Goal: Task Accomplishment & Management: Complete application form

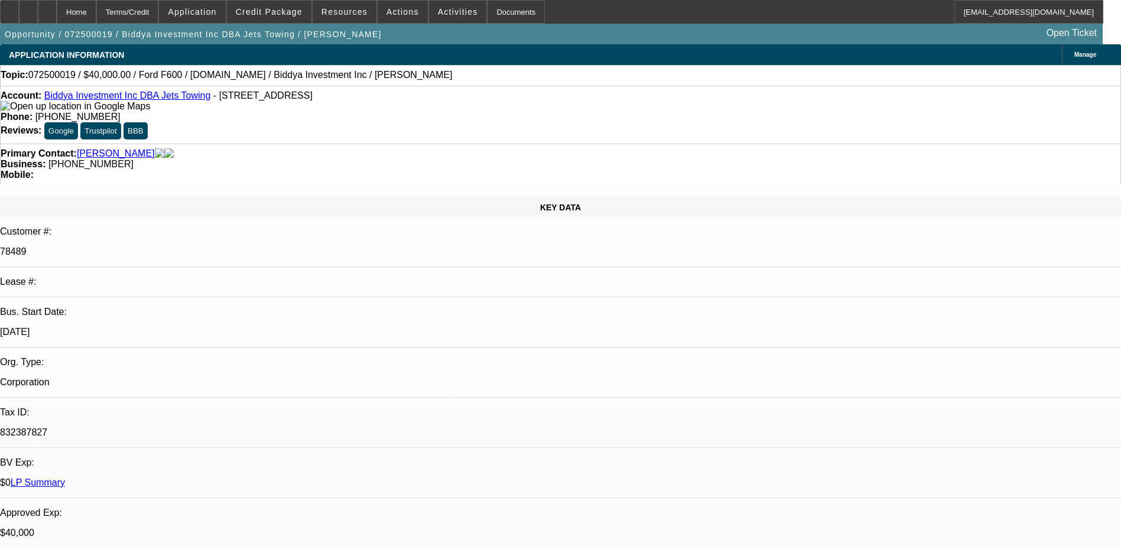
select select "0"
select select "2"
select select "0"
select select "2"
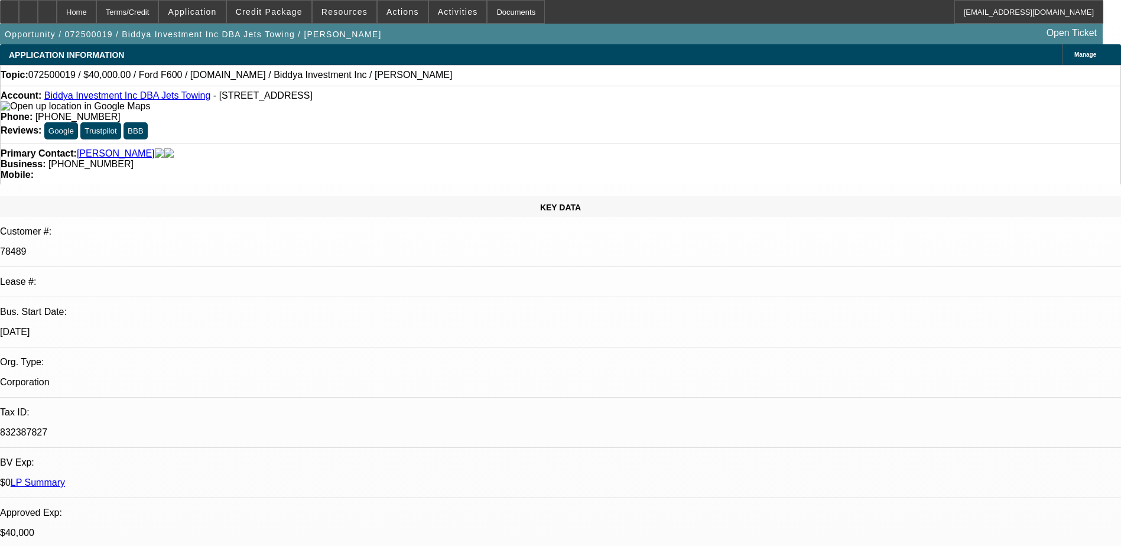
select select "0"
select select "2"
select select "0"
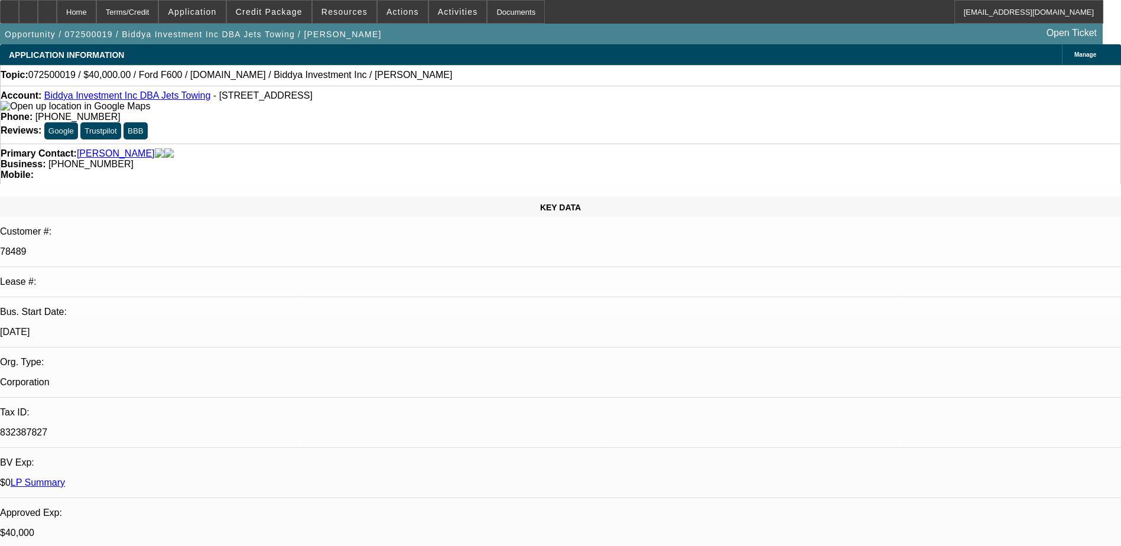
select select "0"
select select "1"
select select "2"
select select "6"
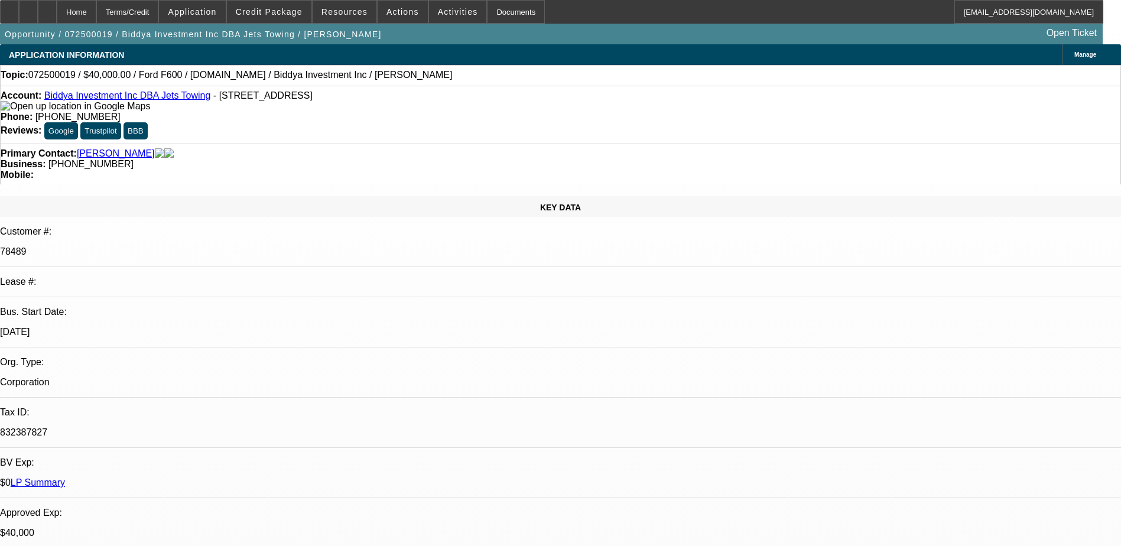
select select "1"
select select "2"
select select "6"
select select "1"
select select "2"
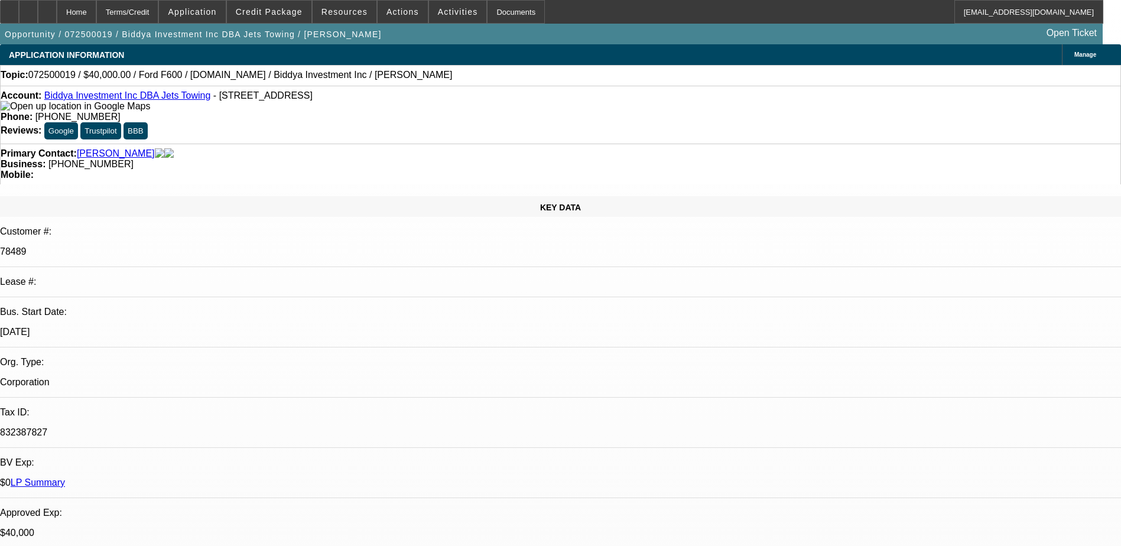
select select "6"
select select "1"
select select "6"
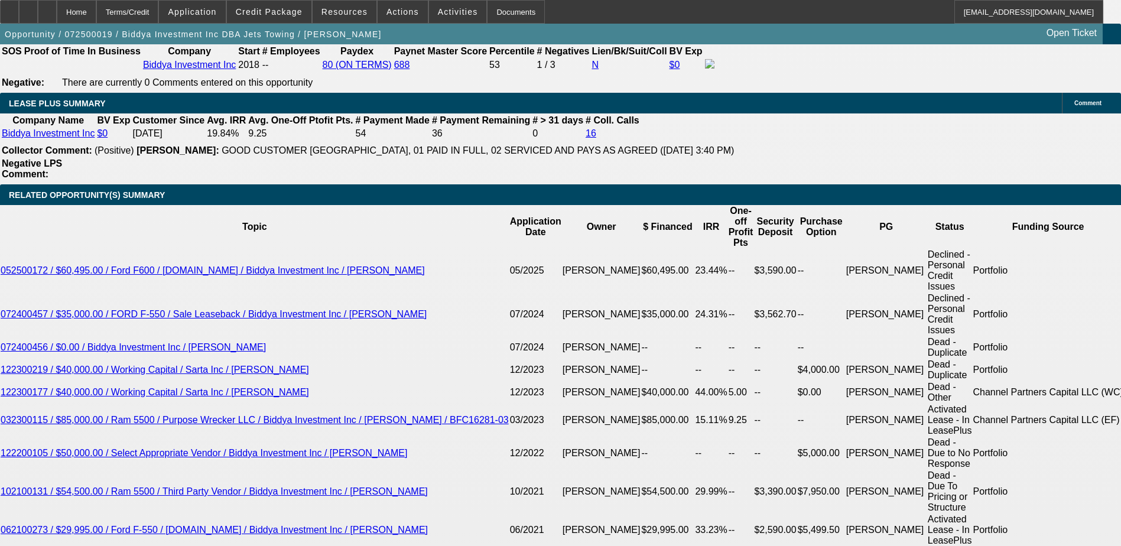
scroll to position [1949, 0]
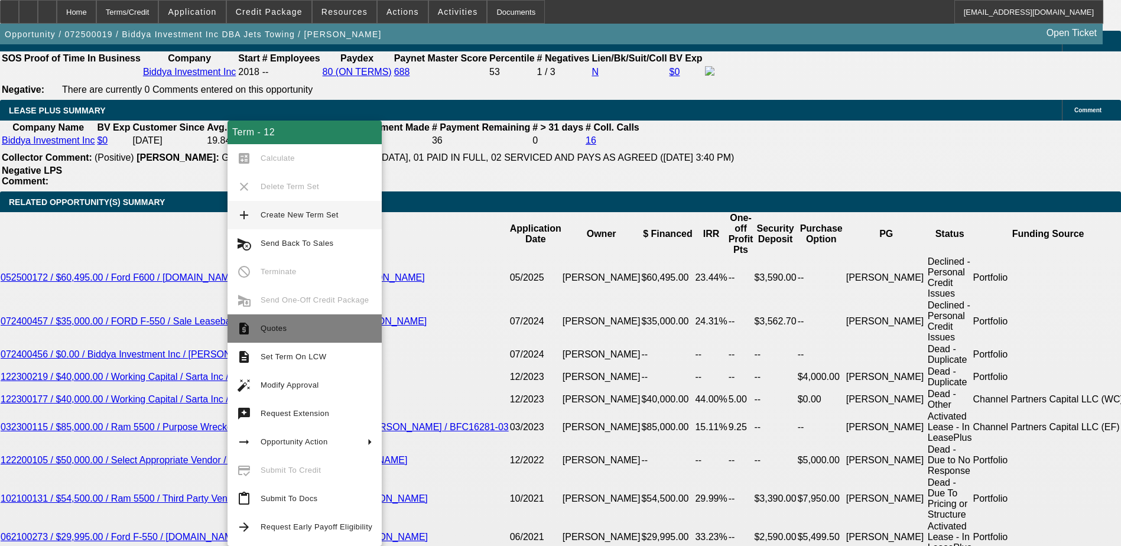
click at [278, 328] on span "Quotes" at bounding box center [273, 328] width 26 height 9
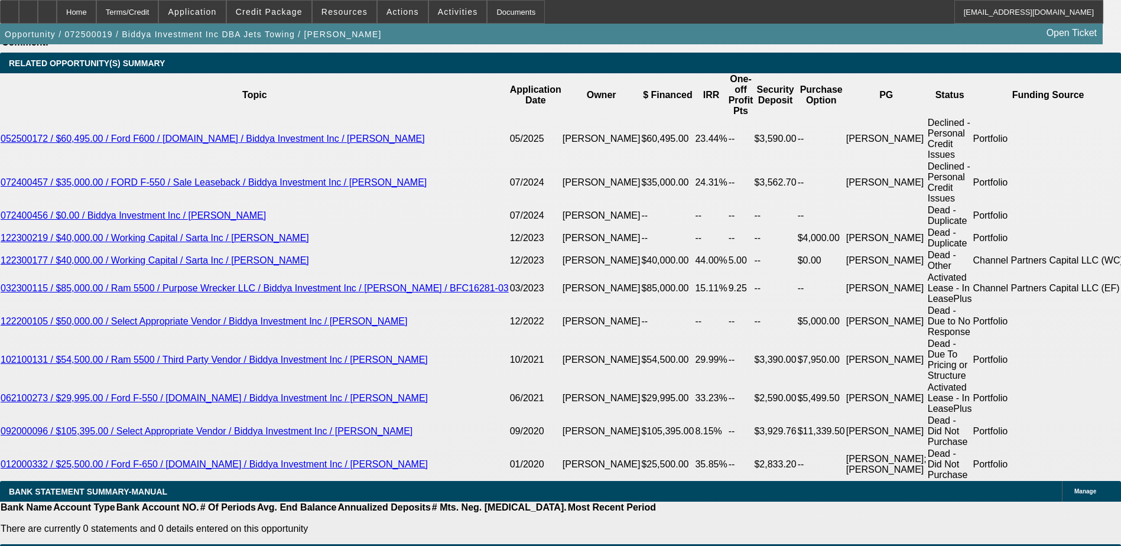
scroll to position [2067, 0]
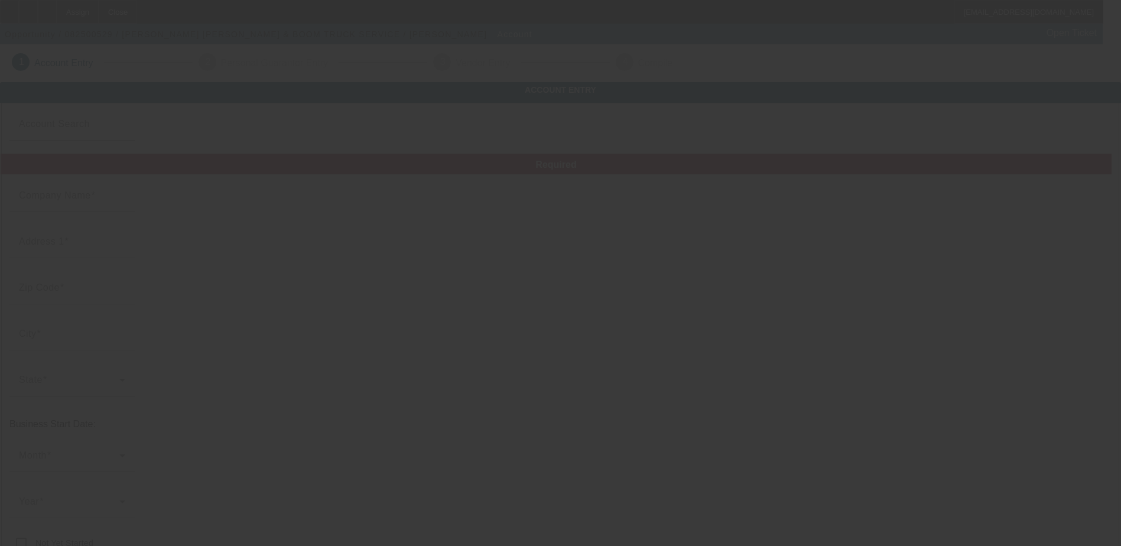
type input "EVANS CRANE & BOOM TRUCK SERVICE"
type input "6811 Reeves Rd"
type input "13080"
type input "Jordan"
type input "(315) 546-5603"
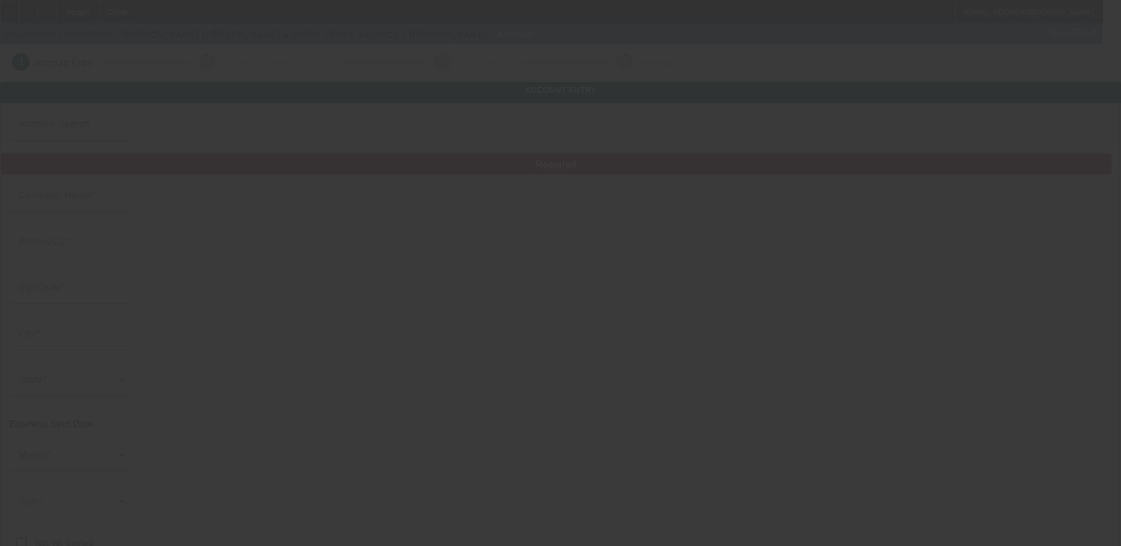
type input "rick@evanscrane.com"
type input "https://EVANSCRANE.COM"
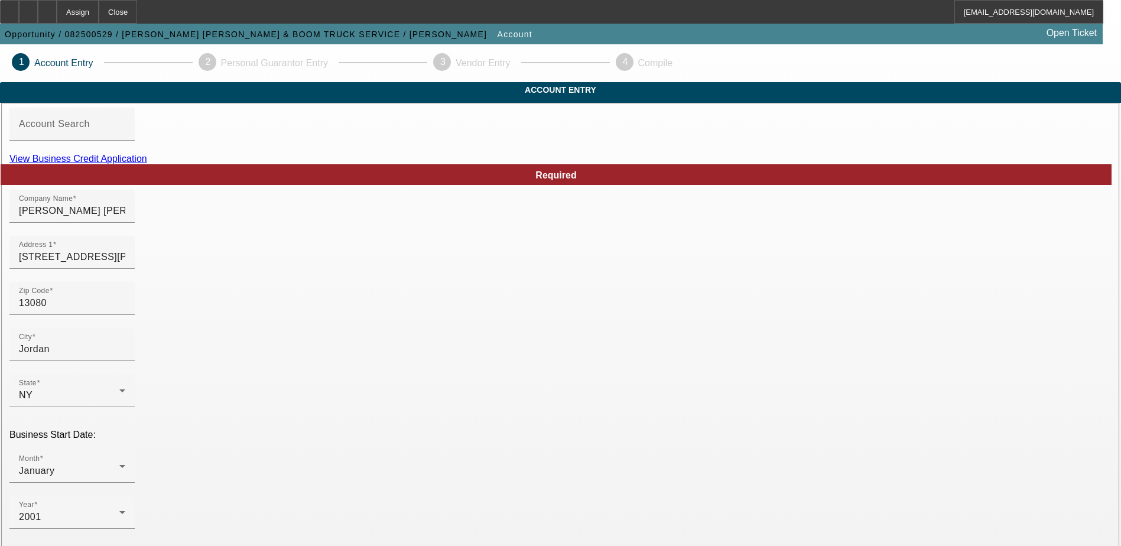
click at [147, 164] on link "View Business Credit Application" at bounding box center [78, 159] width 138 height 10
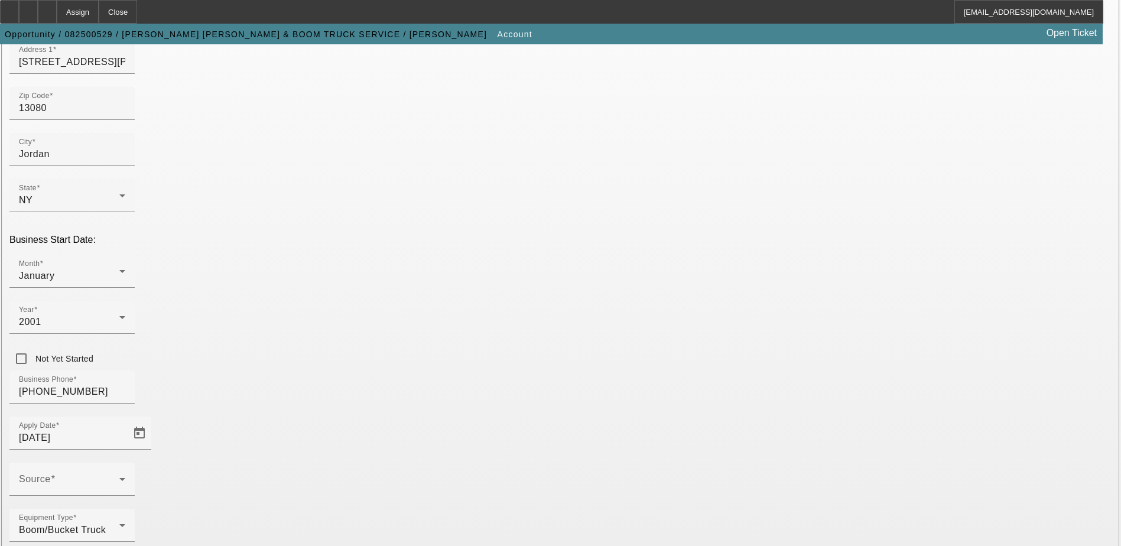
scroll to position [210, 0]
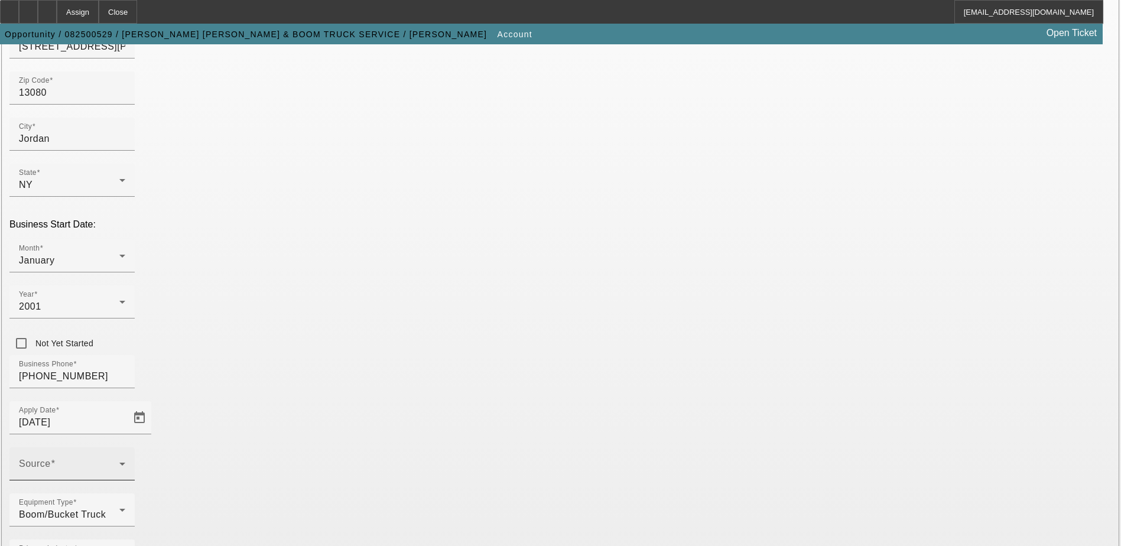
click at [119, 461] on span at bounding box center [69, 468] width 100 height 14
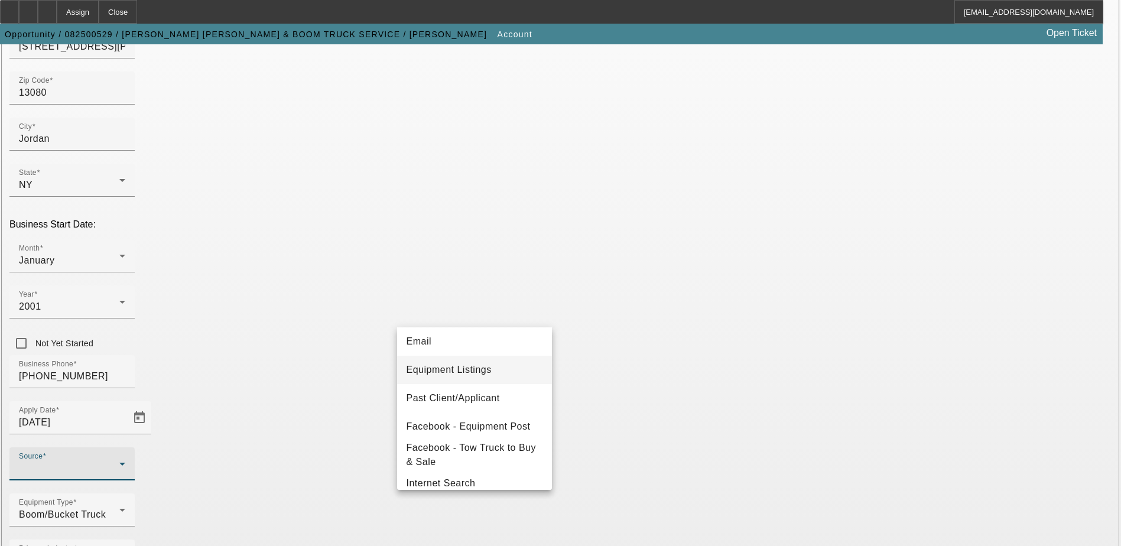
type input "8/19/2025"
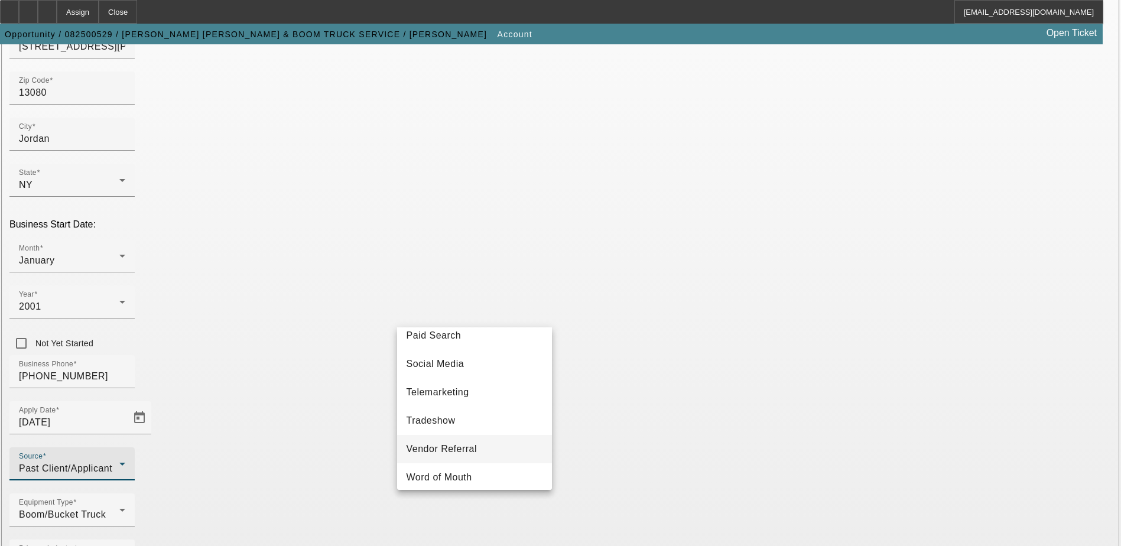
scroll to position [420, 0]
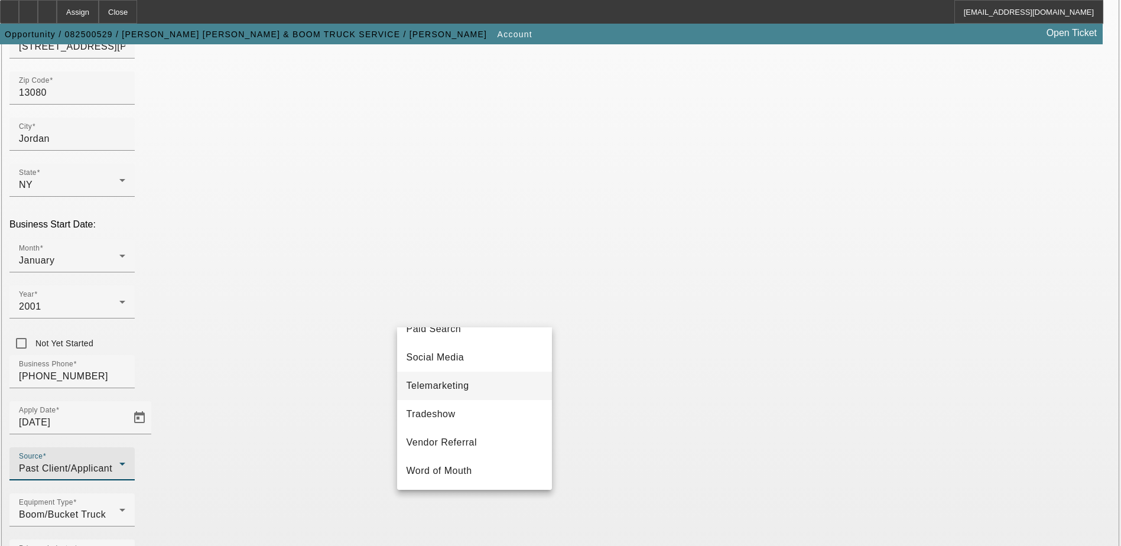
click at [462, 386] on span "Telemarketing" at bounding box center [437, 386] width 63 height 14
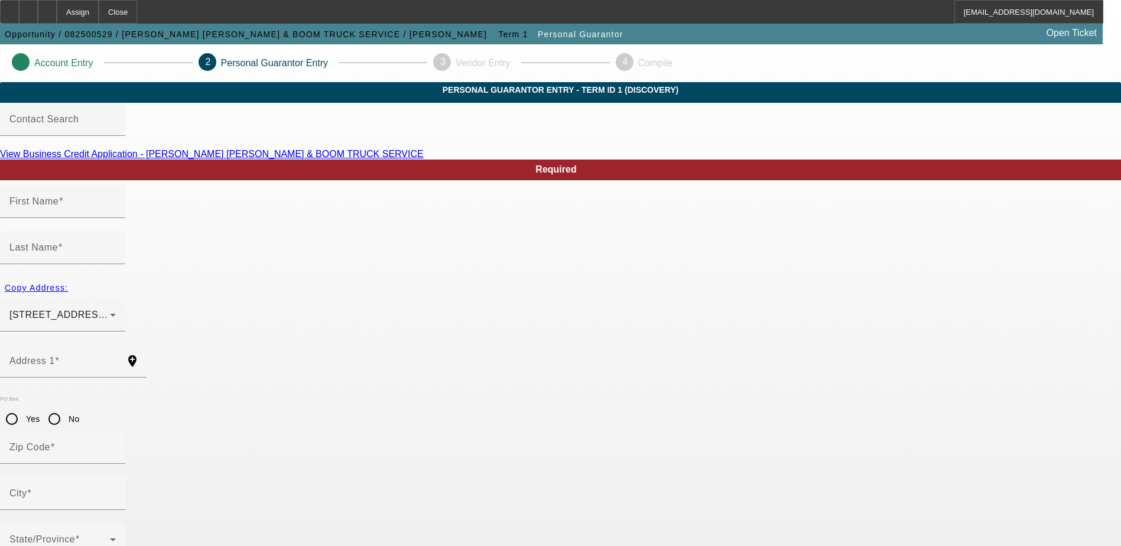
type input "Richard"
type input "Evans"
type input "6811 Reeves Road"
radio input "true"
type input "13080"
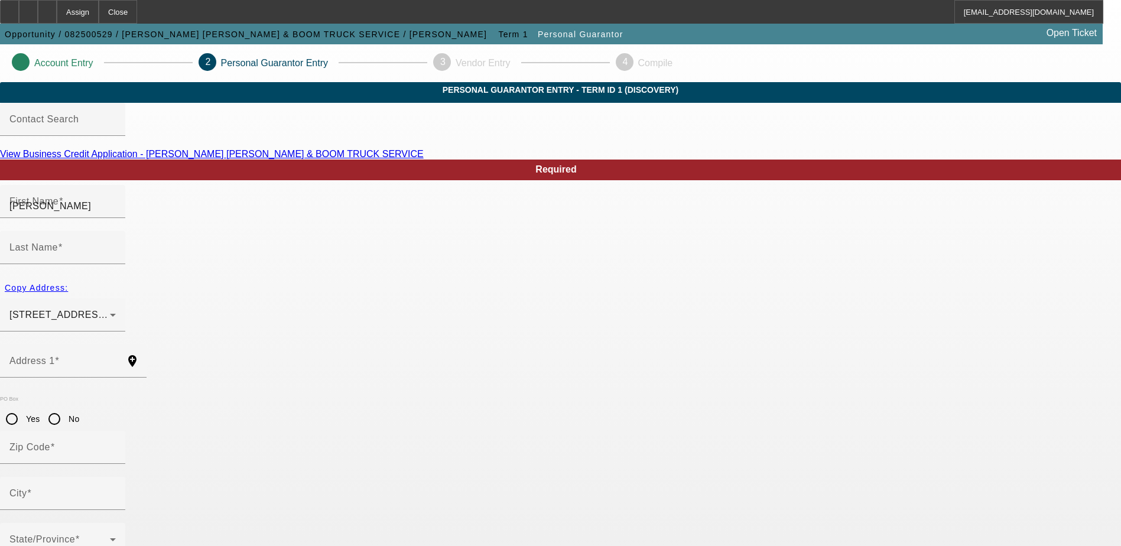
type input "Jordan"
type input "(315) 546-5603"
type input "100"
type input "123-56-3217"
type input "rick@evanscrane.com"
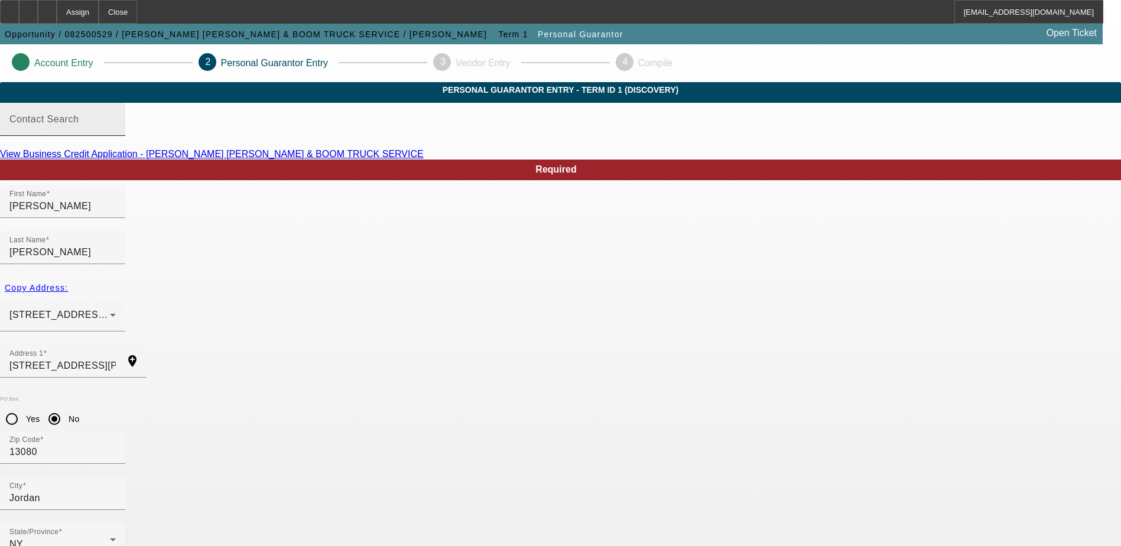
scroll to position [32, 0]
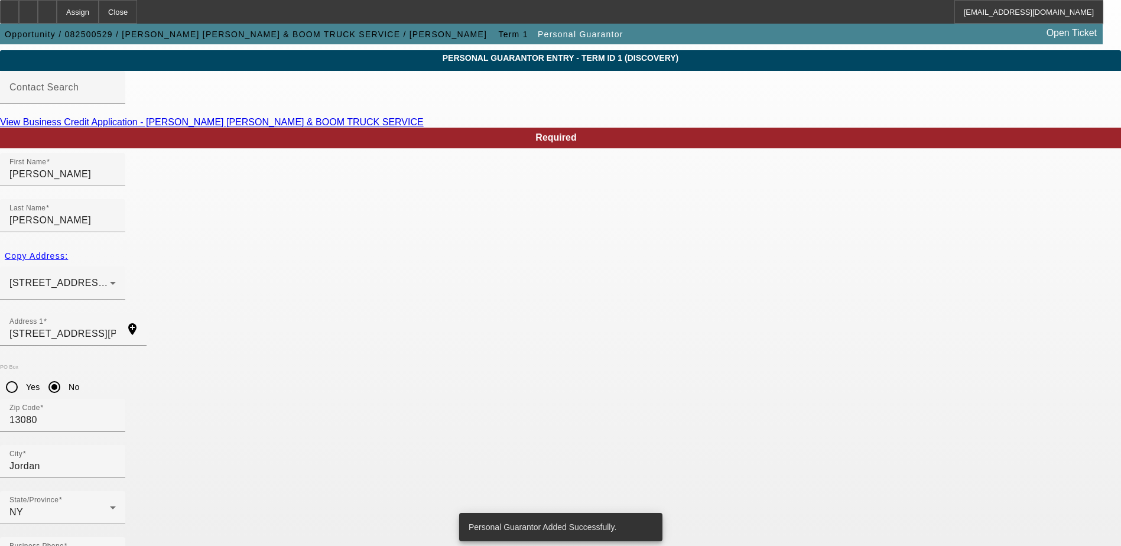
scroll to position [0, 0]
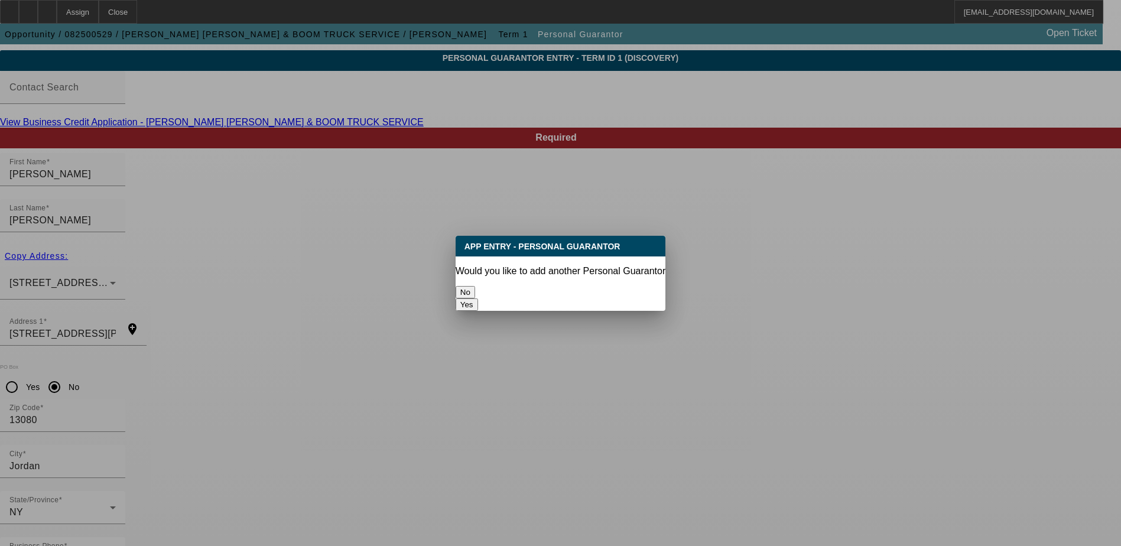
click at [475, 286] on button "No" at bounding box center [464, 292] width 19 height 12
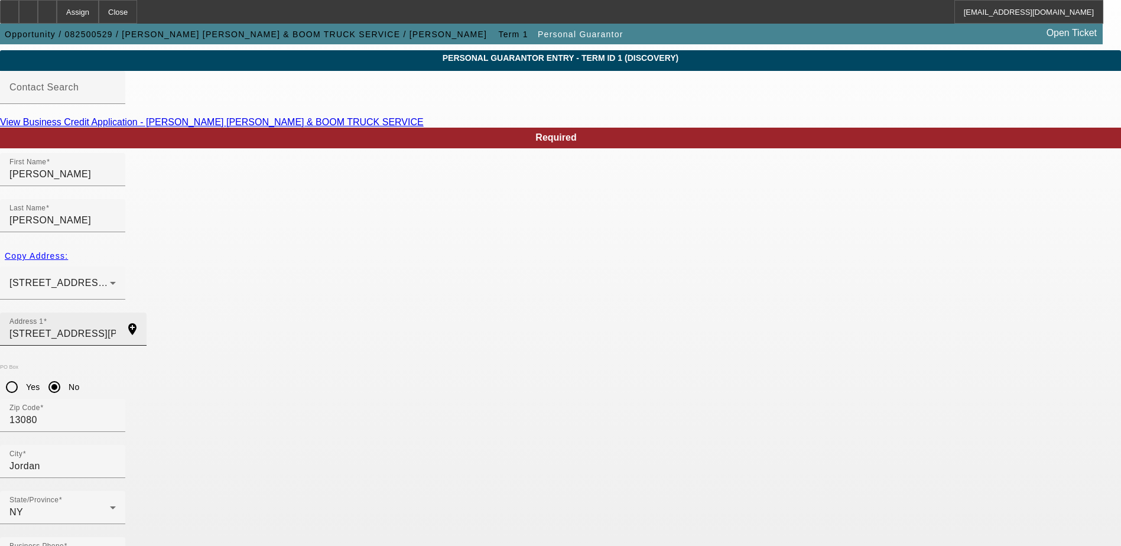
scroll to position [32, 0]
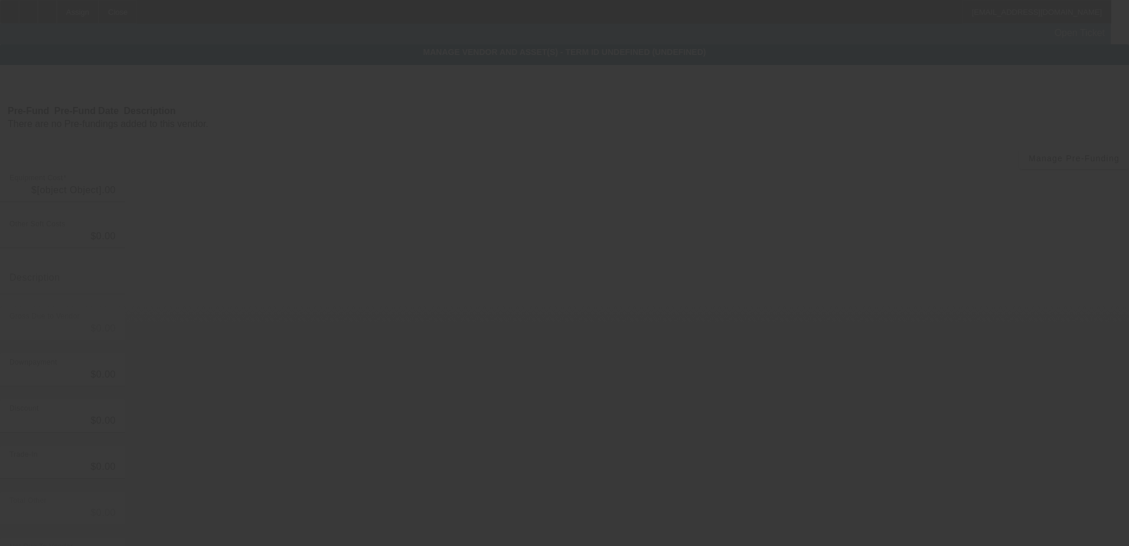
type input "$175,000.00"
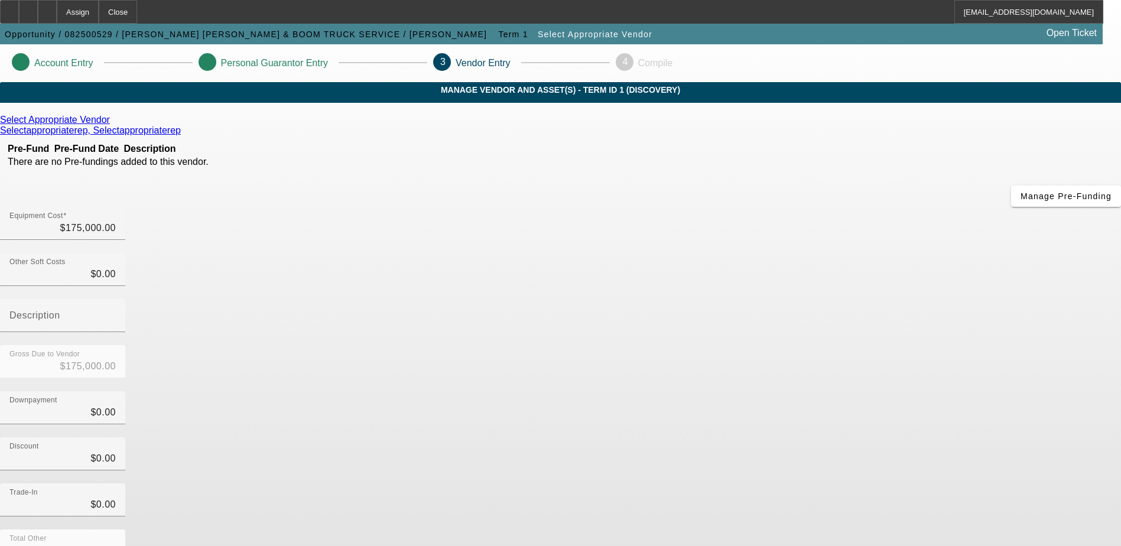
scroll to position [57, 0]
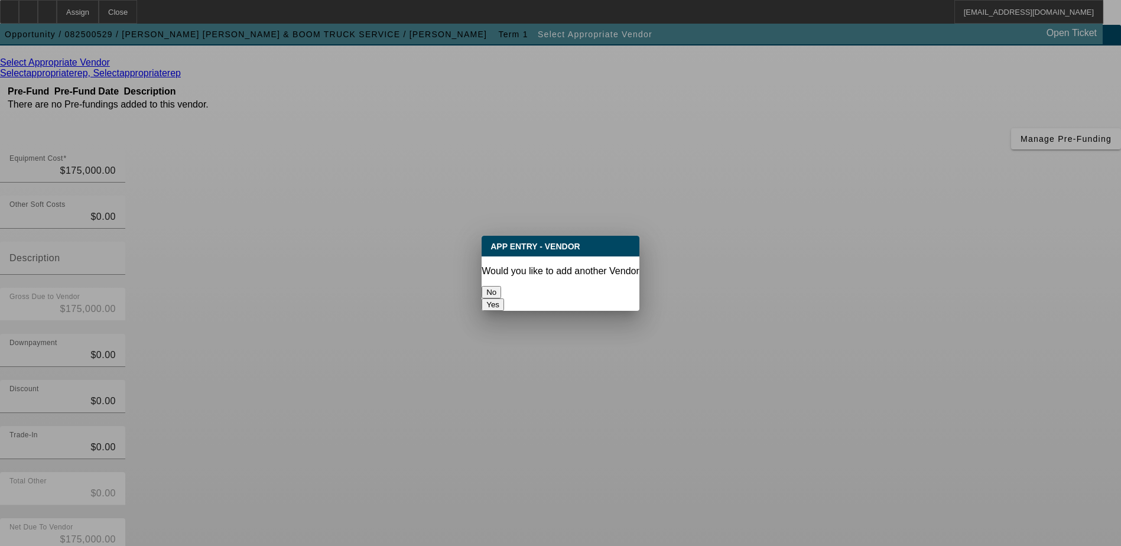
click at [501, 290] on button "No" at bounding box center [490, 292] width 19 height 12
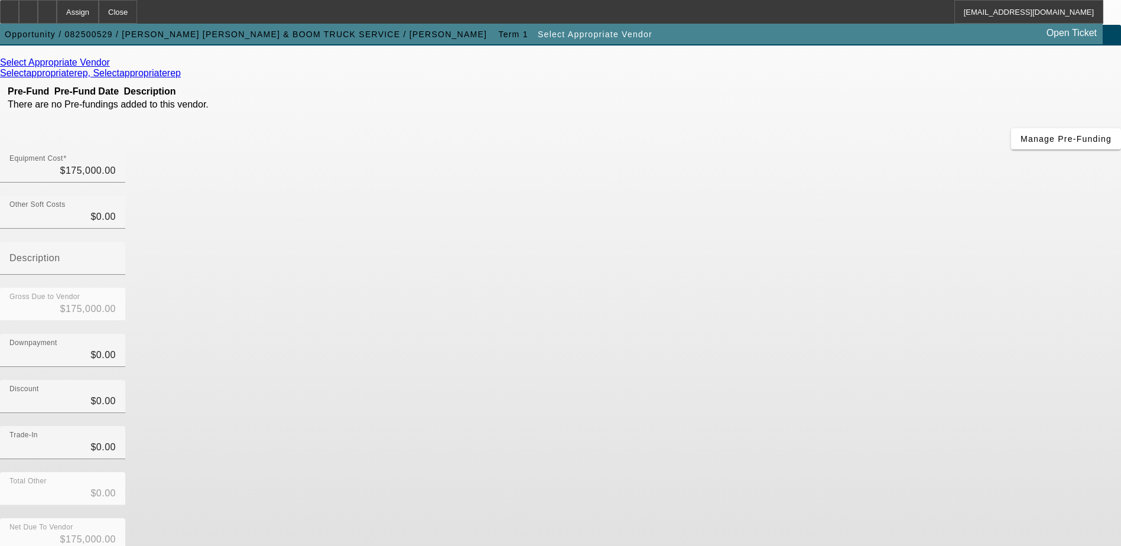
scroll to position [57, 0]
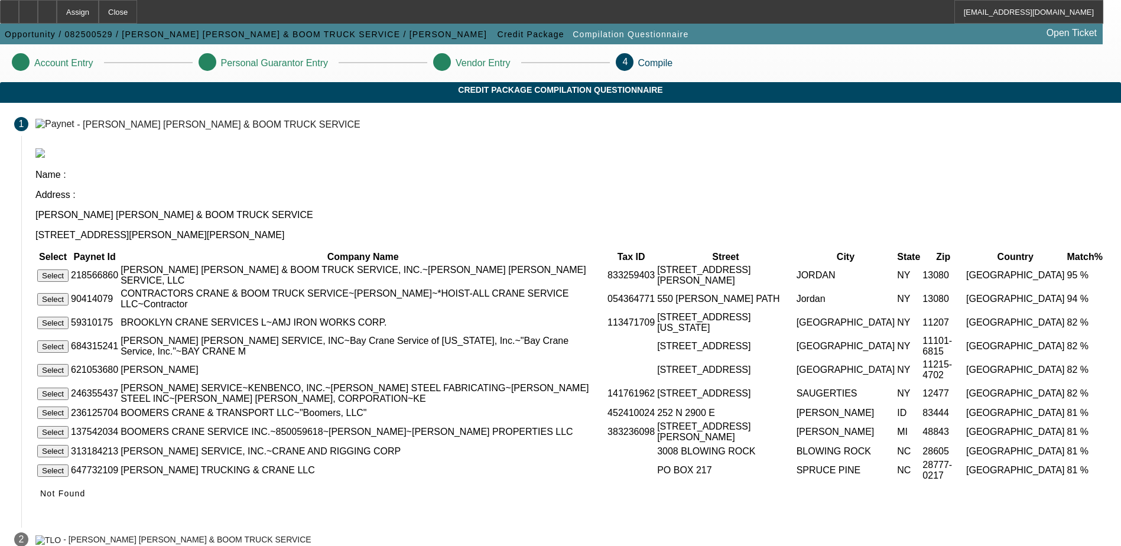
click at [69, 269] on button "Select" at bounding box center [52, 275] width 31 height 12
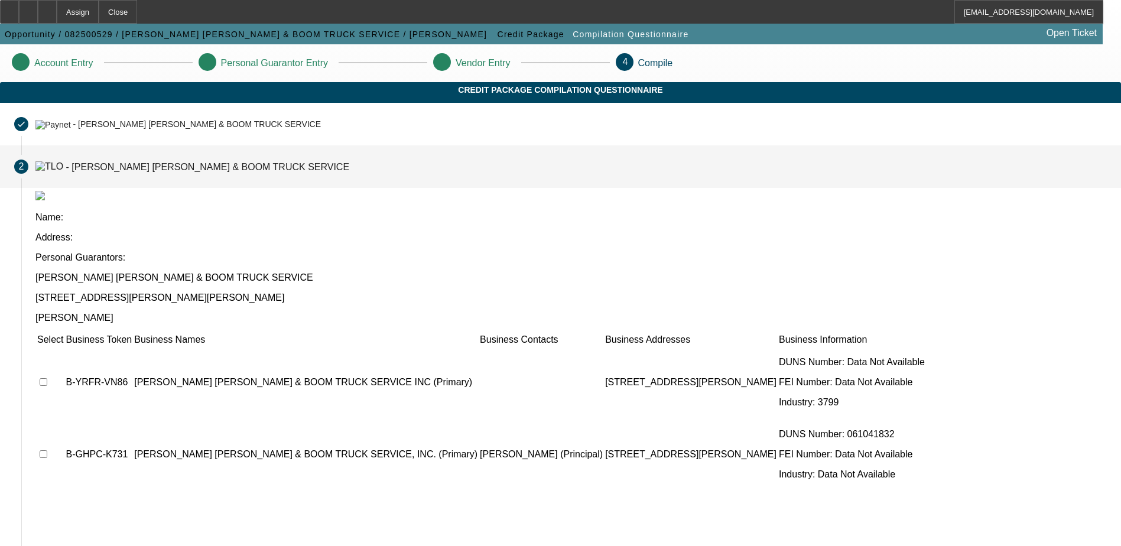
scroll to position [14, 0]
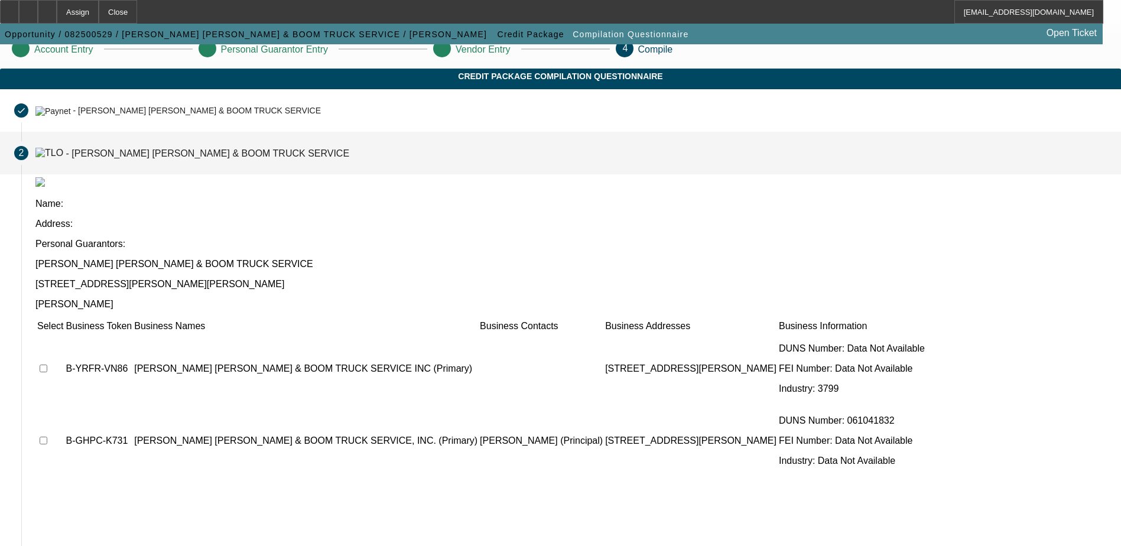
click at [47, 364] on input "checkbox" at bounding box center [44, 368] width 8 height 8
checkbox input "true"
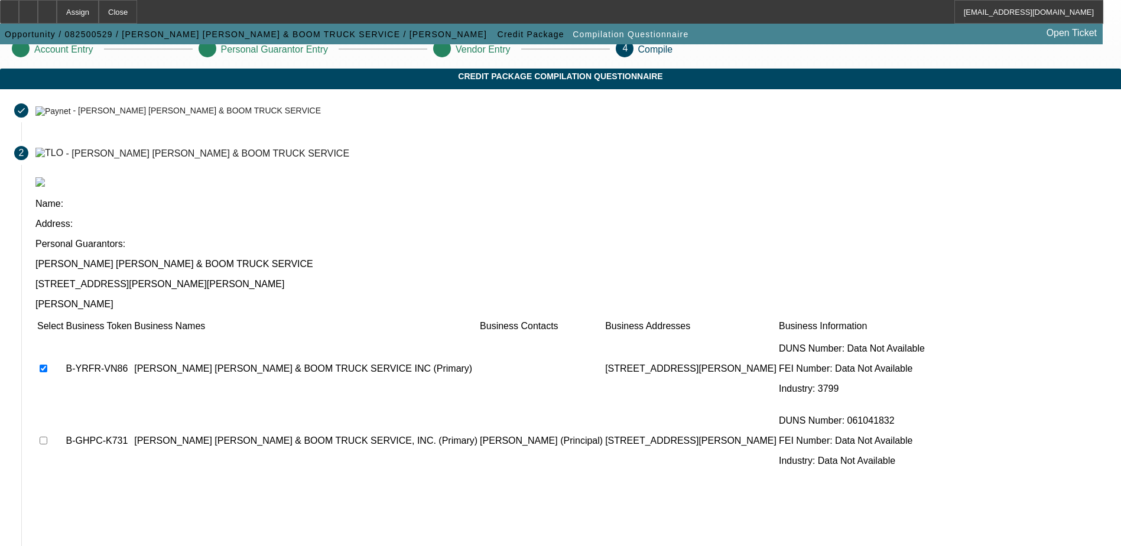
click at [47, 437] on input "checkbox" at bounding box center [44, 441] width 8 height 8
checkbox input "true"
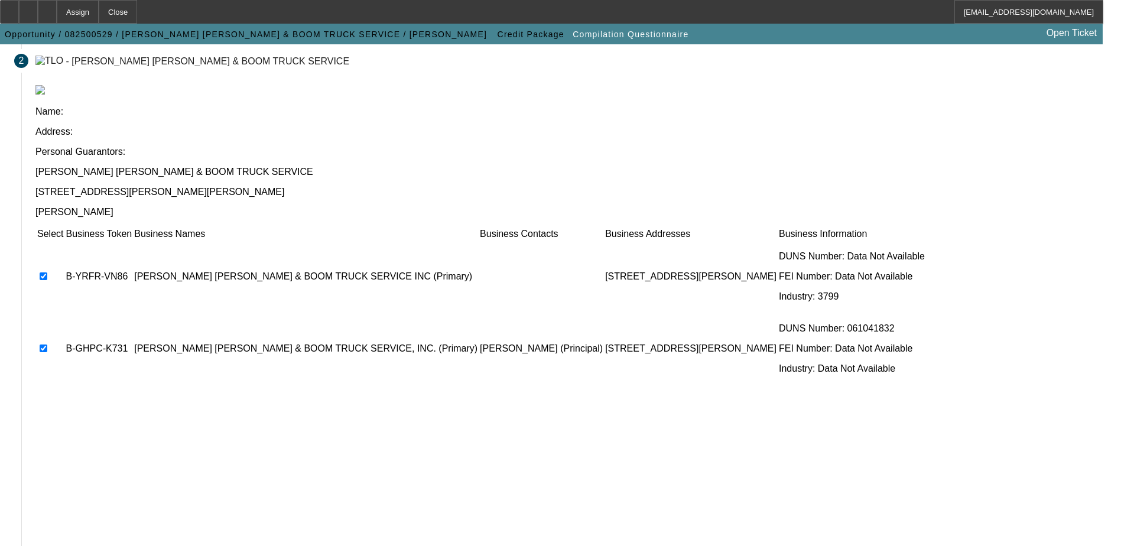
scroll to position [108, 0]
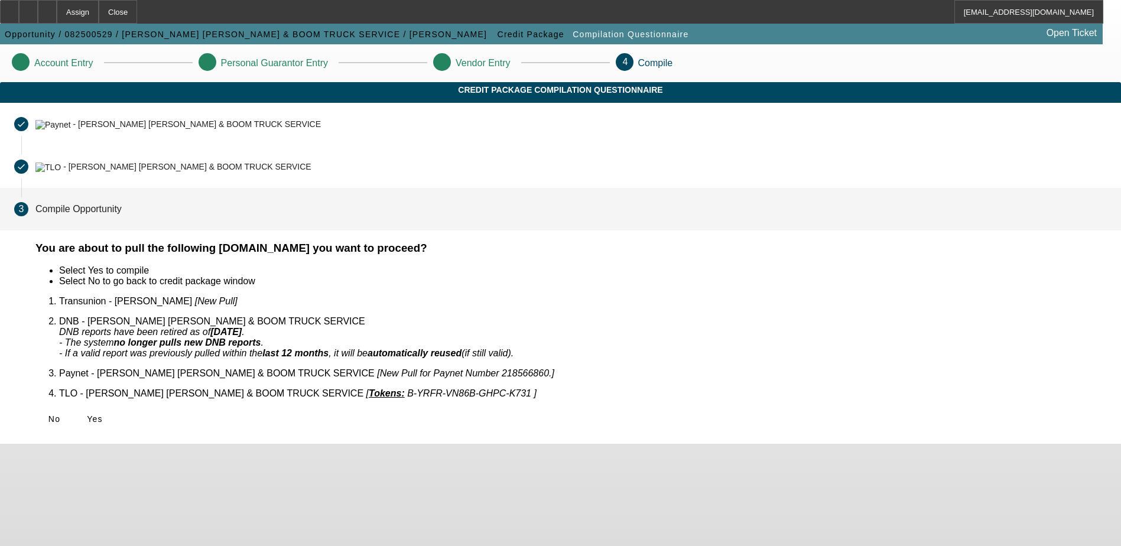
scroll to position [0, 0]
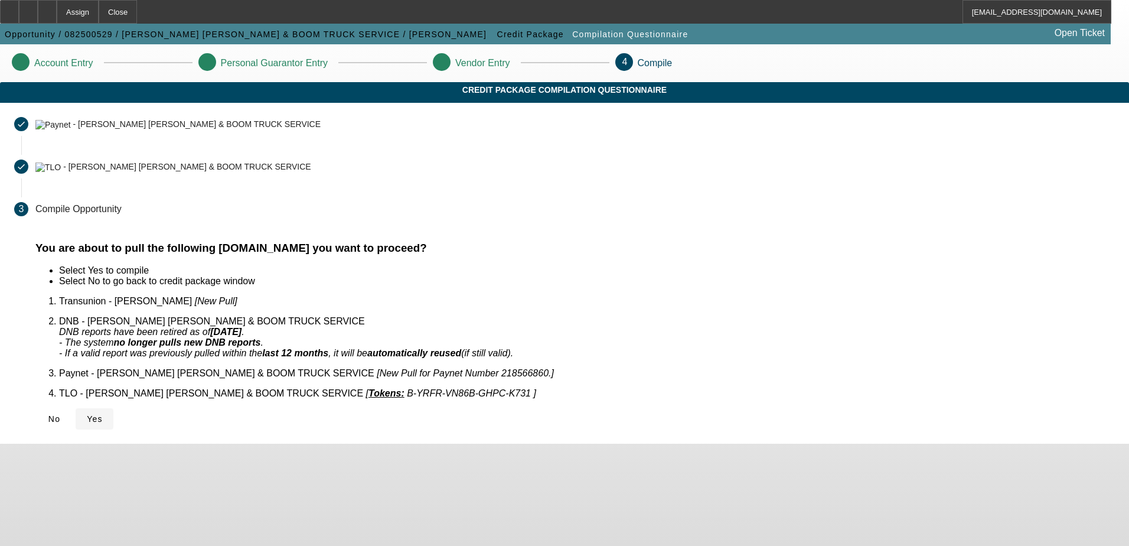
click at [87, 414] on icon at bounding box center [87, 418] width 0 height 9
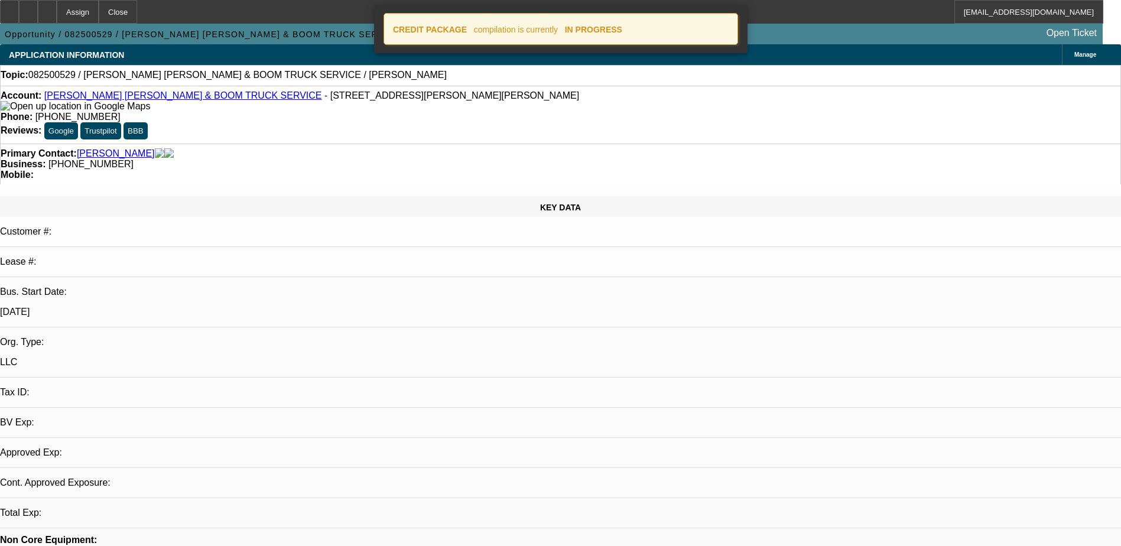
select select "0"
select select "2"
select select "0.1"
select select "1"
select select "2"
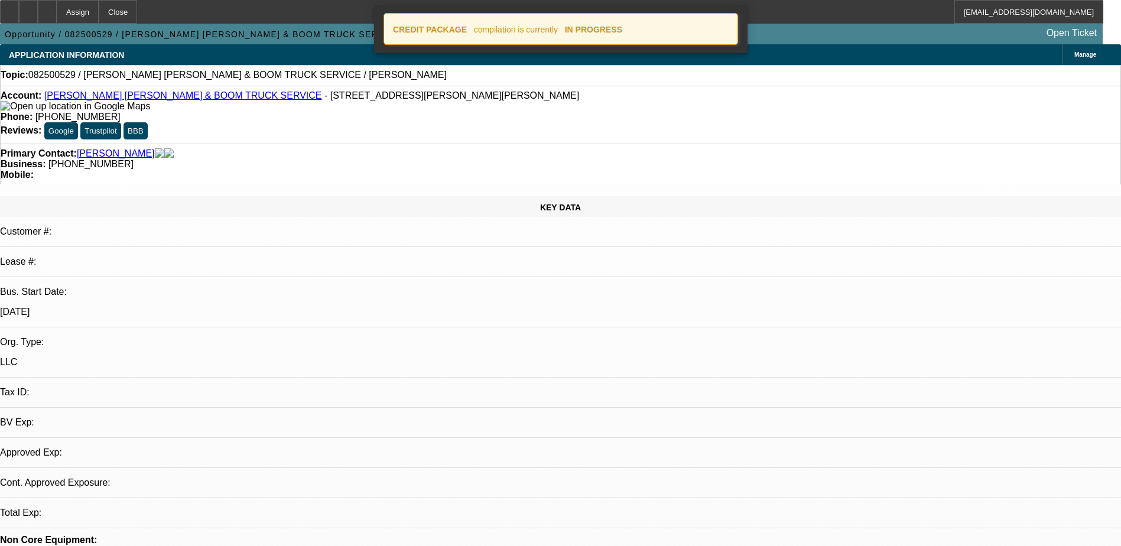
select select "4"
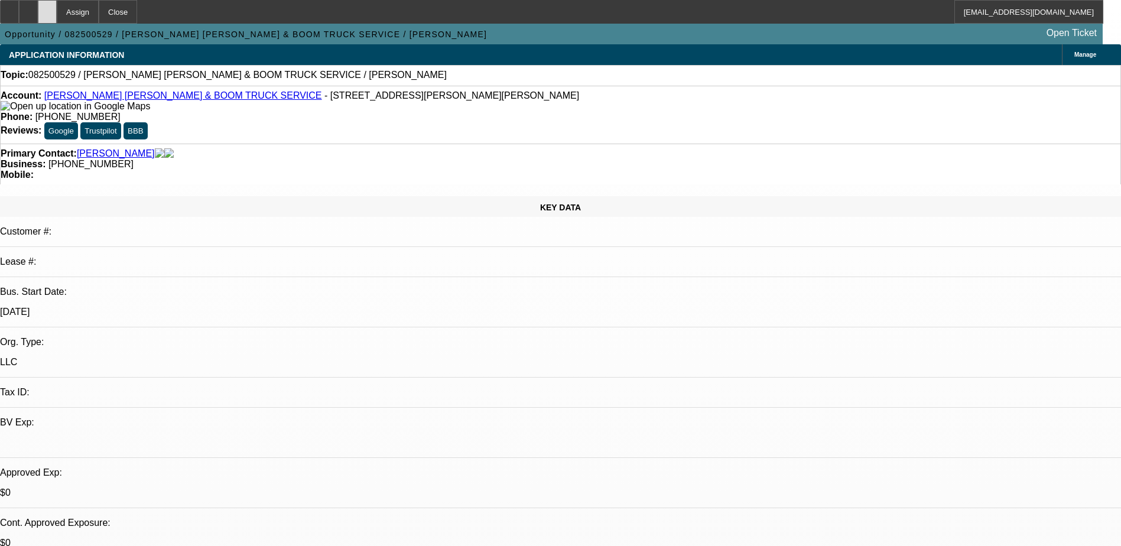
click at [47, 8] on icon at bounding box center [47, 8] width 0 height 0
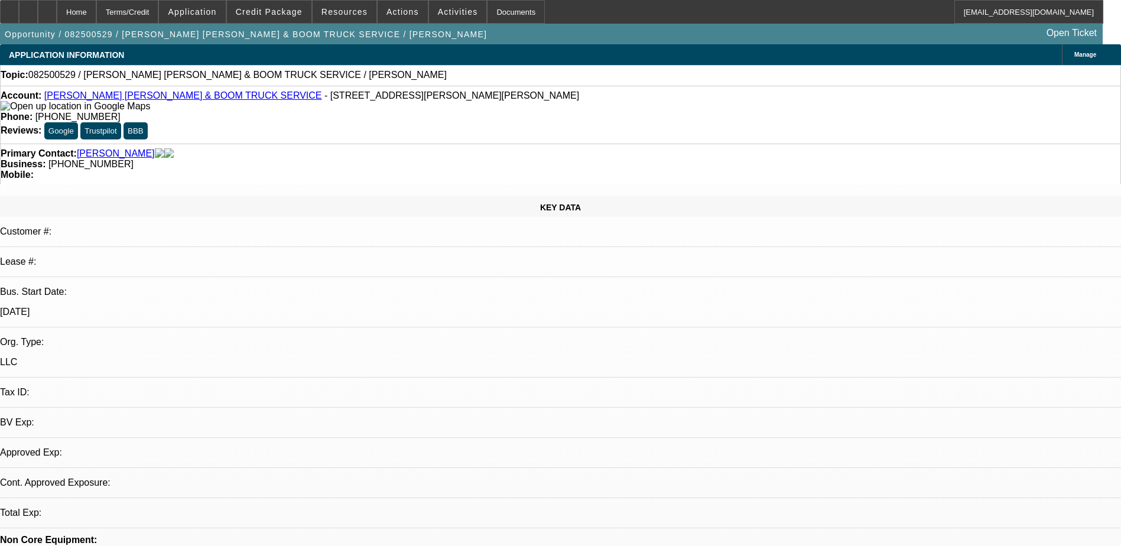
select select "0"
select select "2"
select select "0.1"
select select "1"
select select "2"
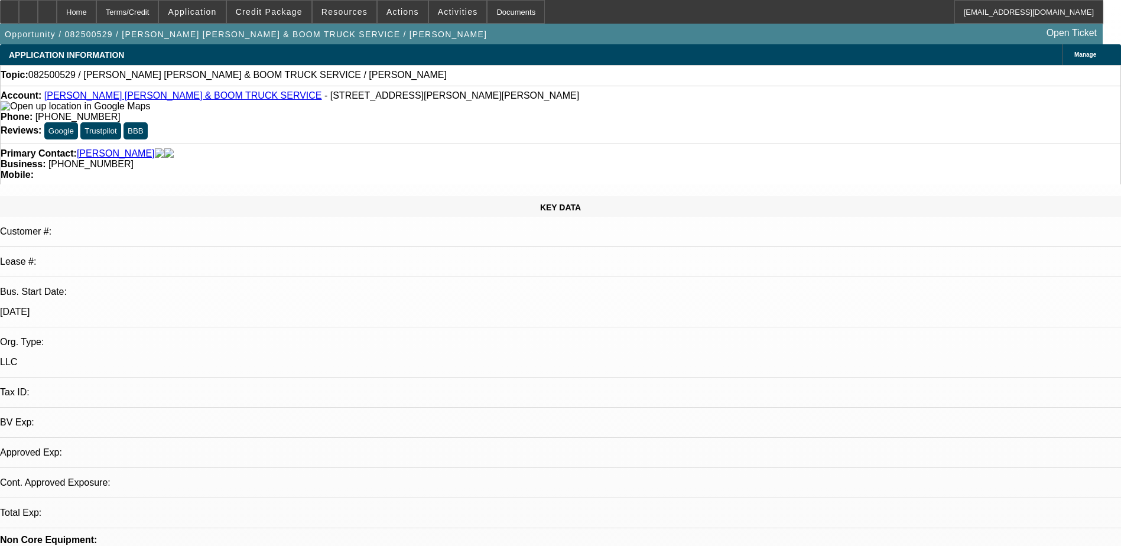
select select "4"
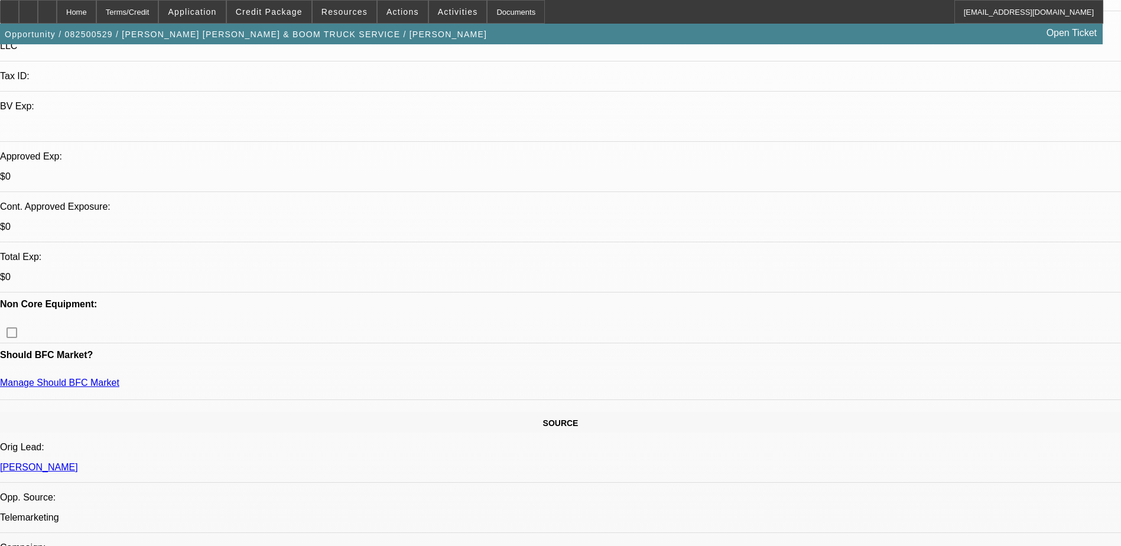
scroll to position [295, 0]
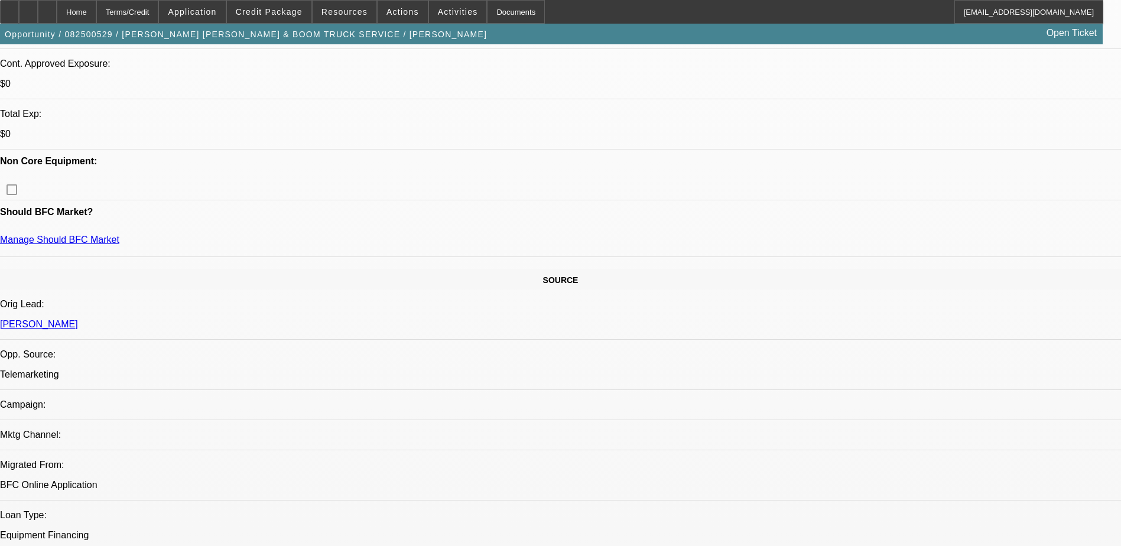
scroll to position [473, 0]
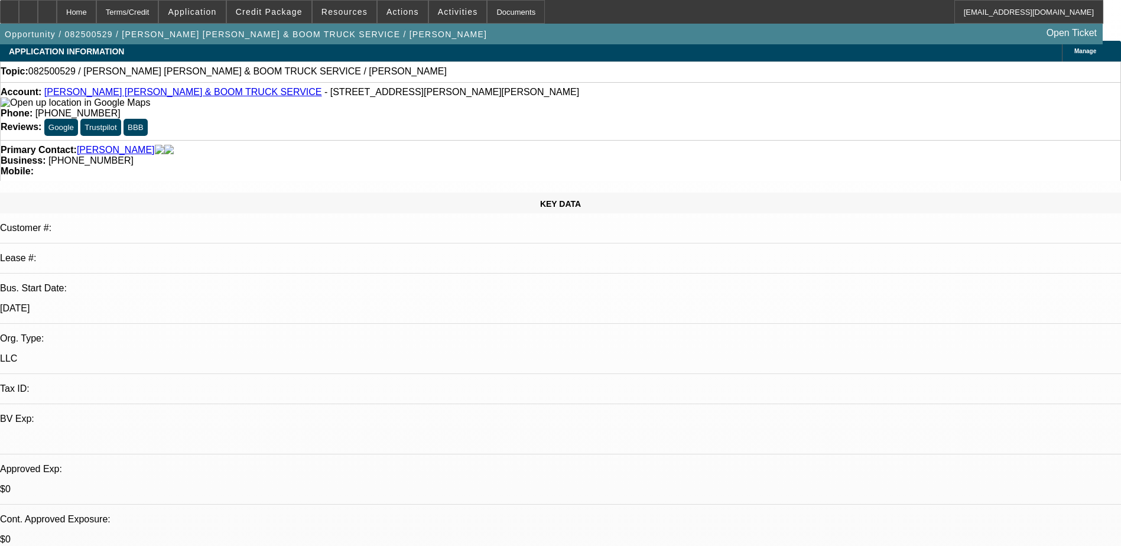
scroll to position [0, 0]
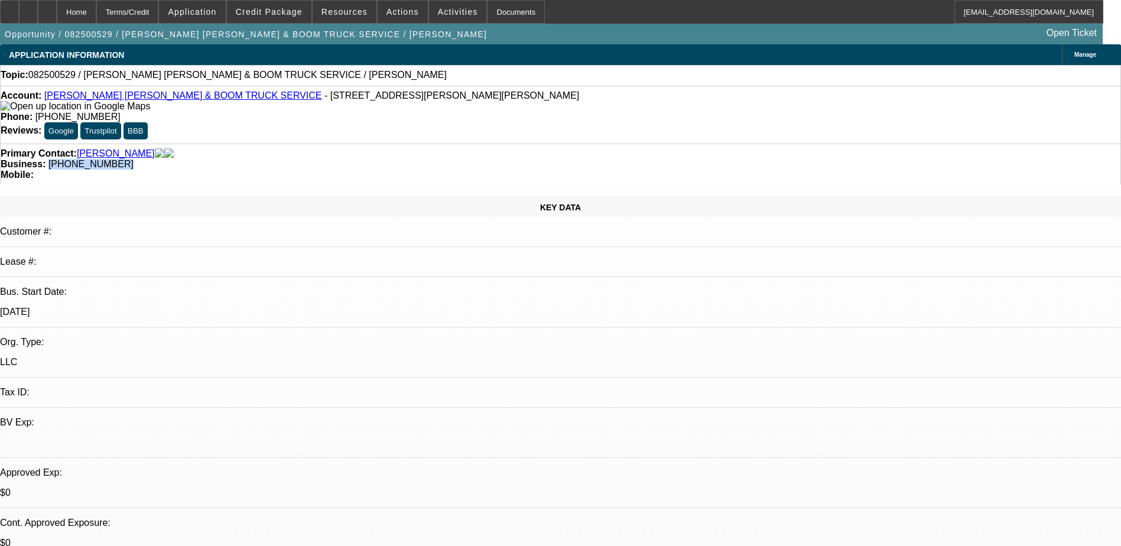
drag, startPoint x: 474, startPoint y: 131, endPoint x: 421, endPoint y: 131, distance: 53.2
click at [421, 159] on div "Business: (315) 546-5603" at bounding box center [560, 164] width 1119 height 11
copy span "(315) 546-5603"
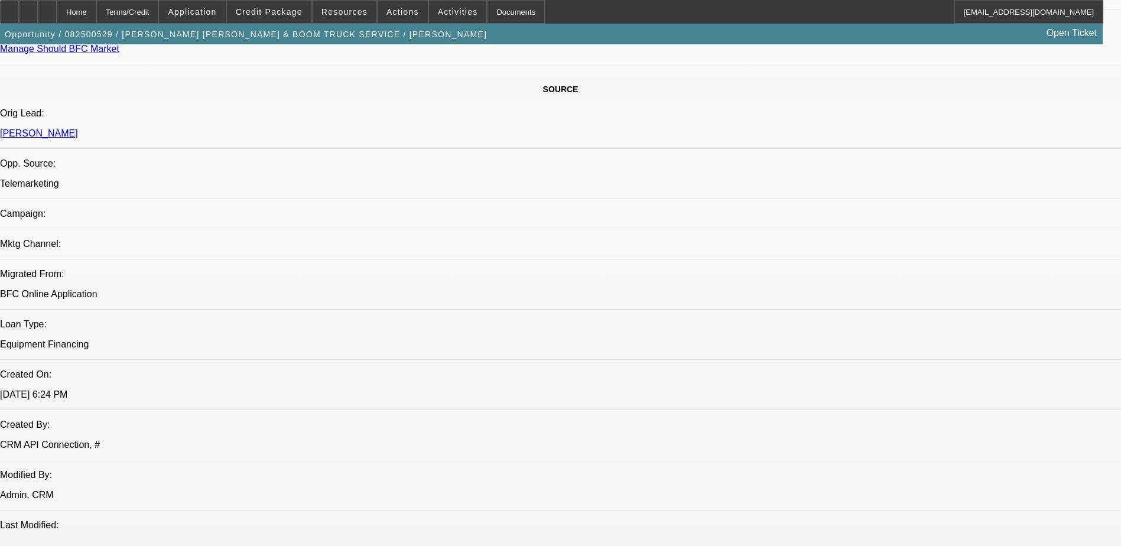
scroll to position [768, 0]
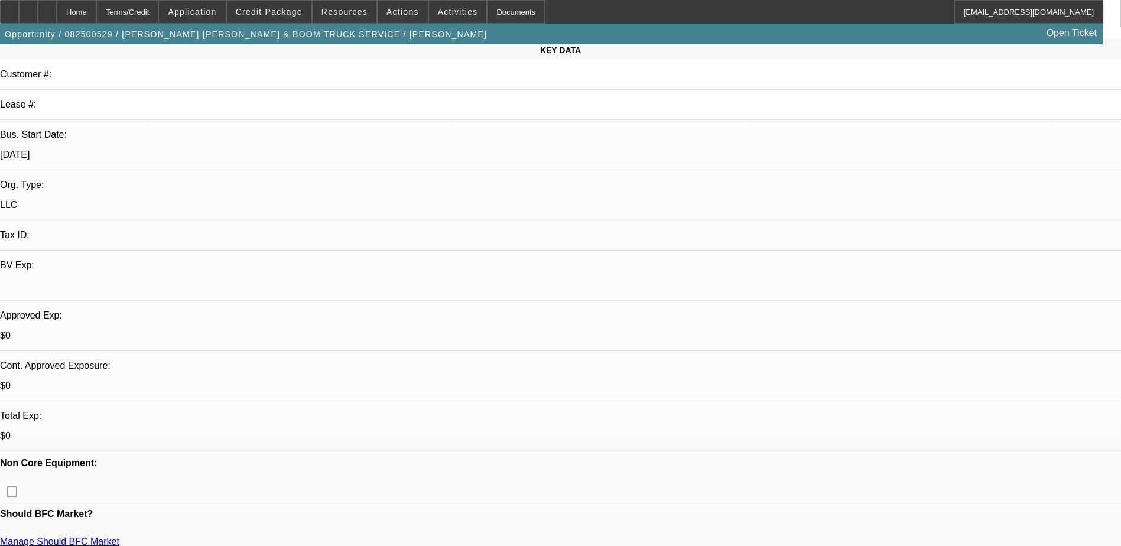
scroll to position [0, 0]
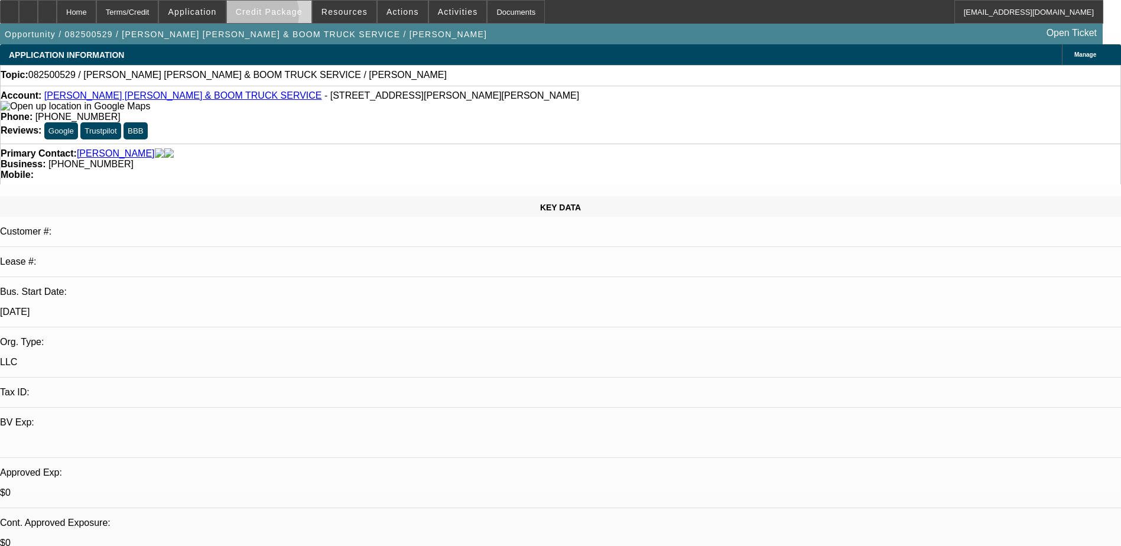
click at [271, 17] on span at bounding box center [269, 12] width 84 height 28
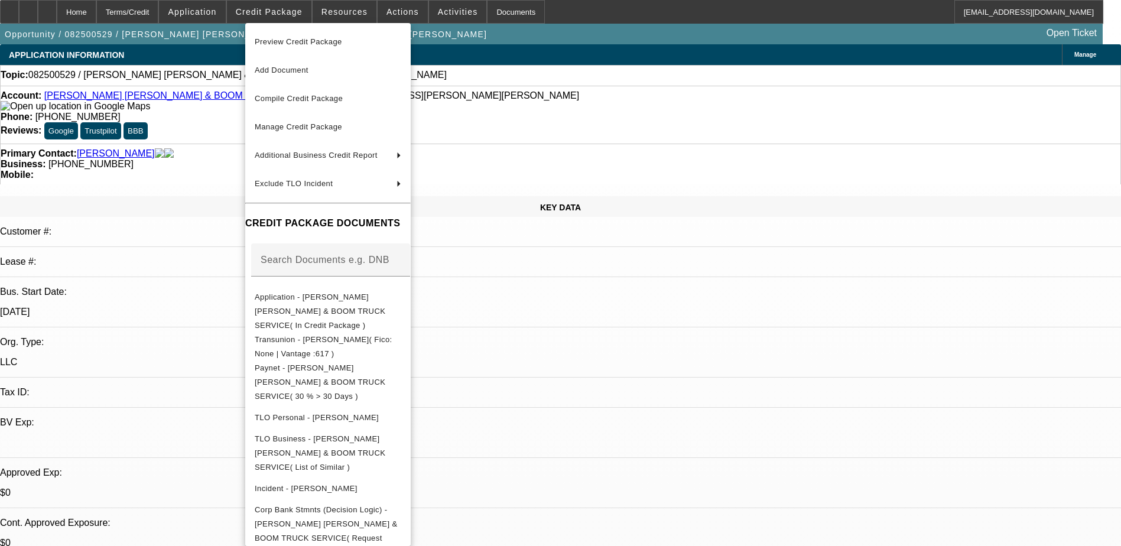
click at [216, 15] on div at bounding box center [560, 273] width 1121 height 546
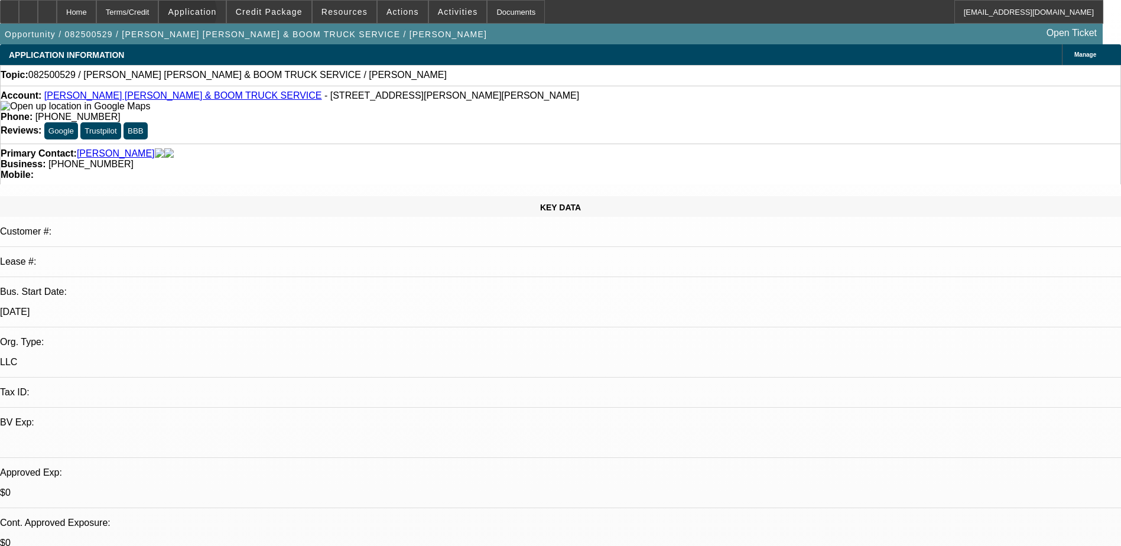
click at [216, 15] on span "Application" at bounding box center [192, 11] width 48 height 9
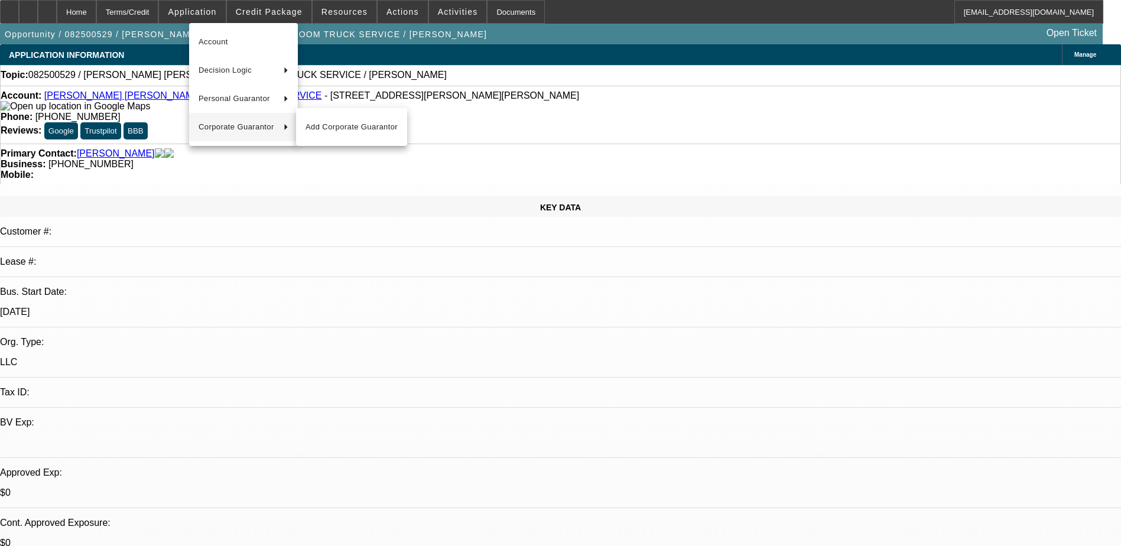
click at [497, 274] on div at bounding box center [560, 273] width 1121 height 546
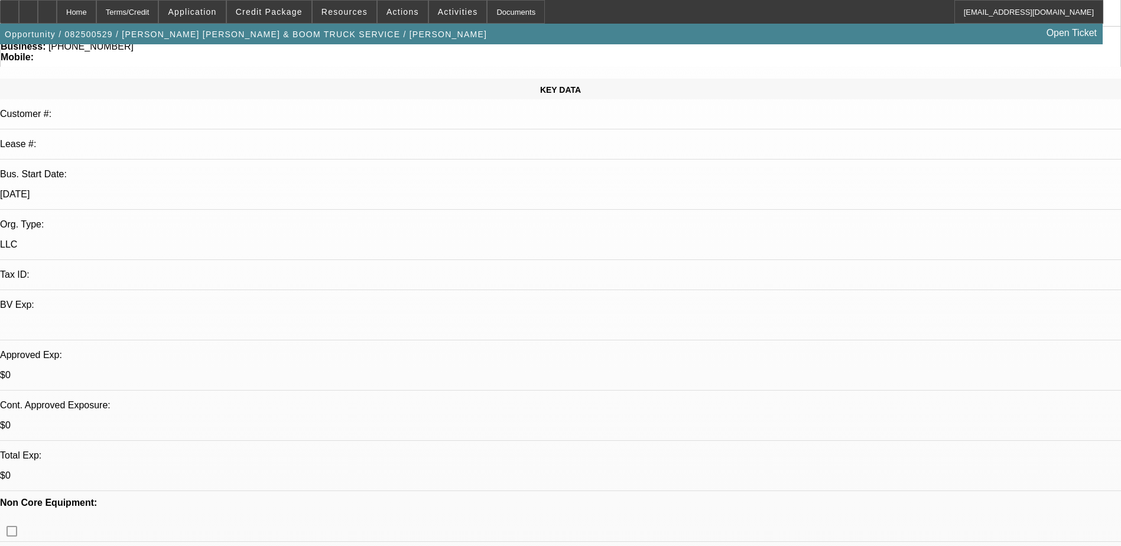
scroll to position [118, 0]
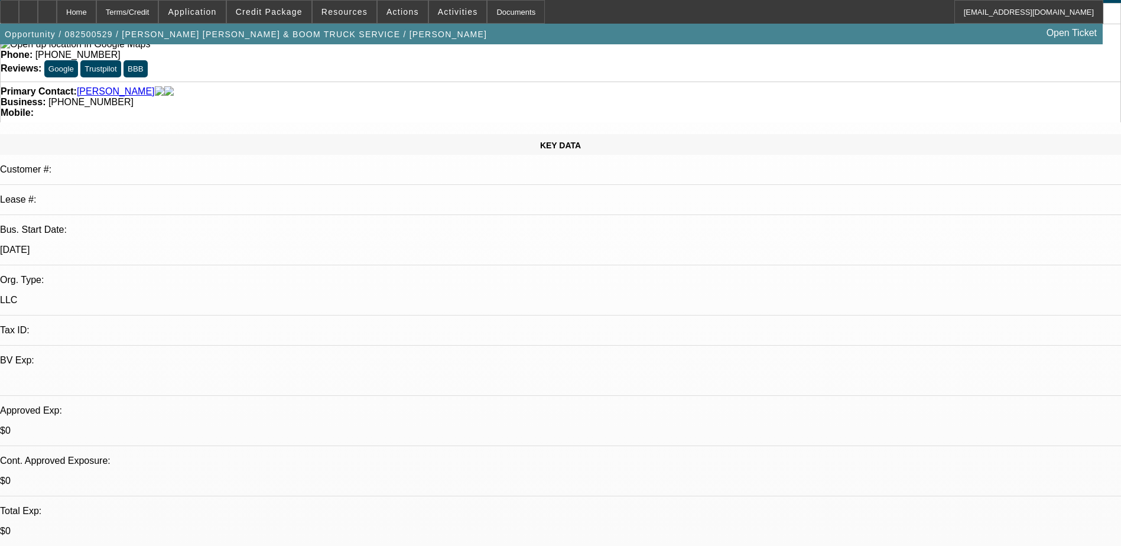
scroll to position [0, 0]
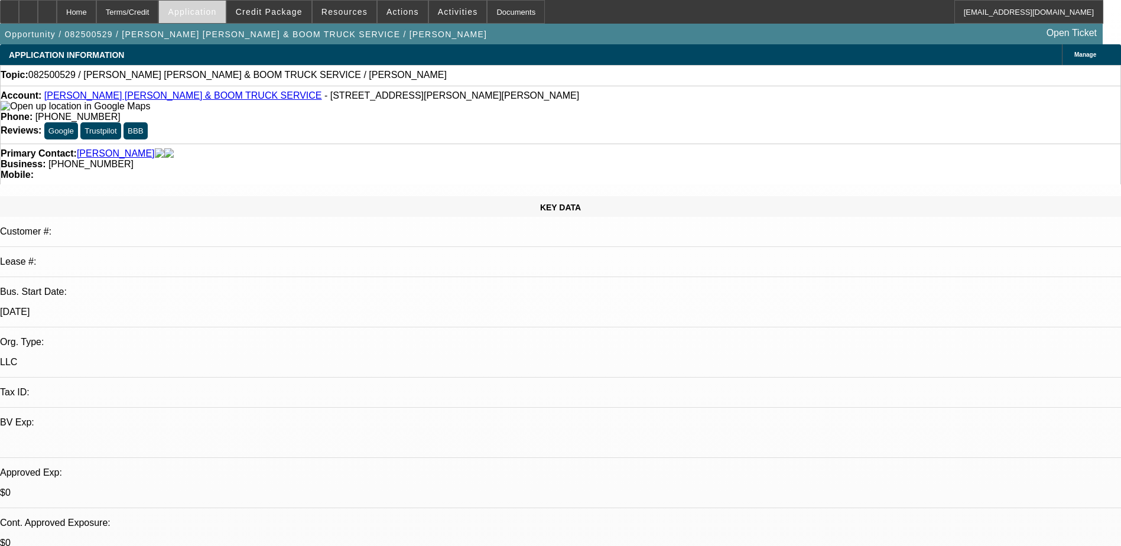
click at [205, 13] on span "Application" at bounding box center [192, 11] width 48 height 9
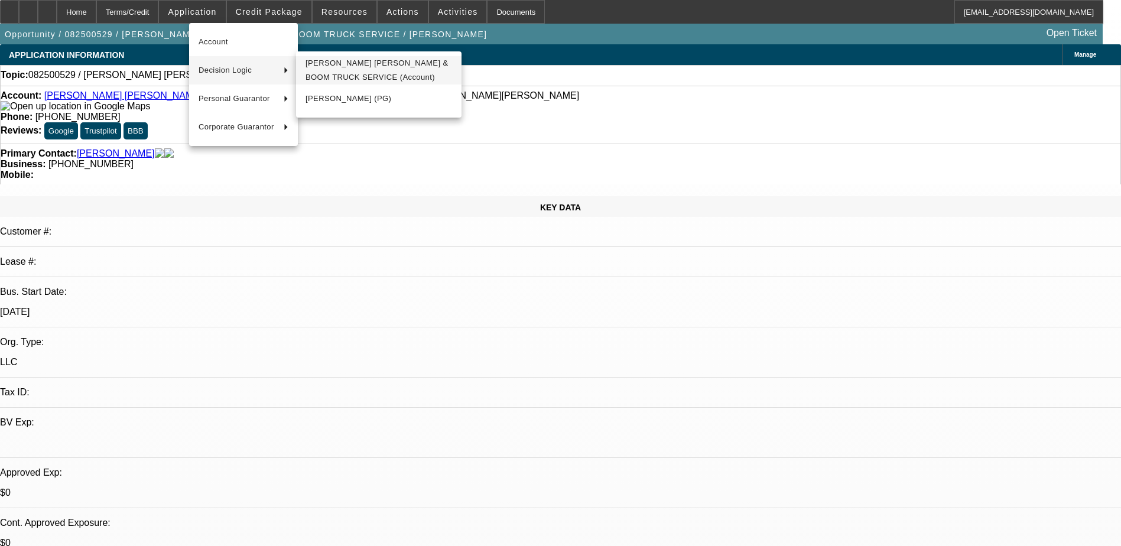
click at [333, 71] on span "EVANS CRANE & BOOM TRUCK SERVICE (Account)" at bounding box center [378, 70] width 146 height 28
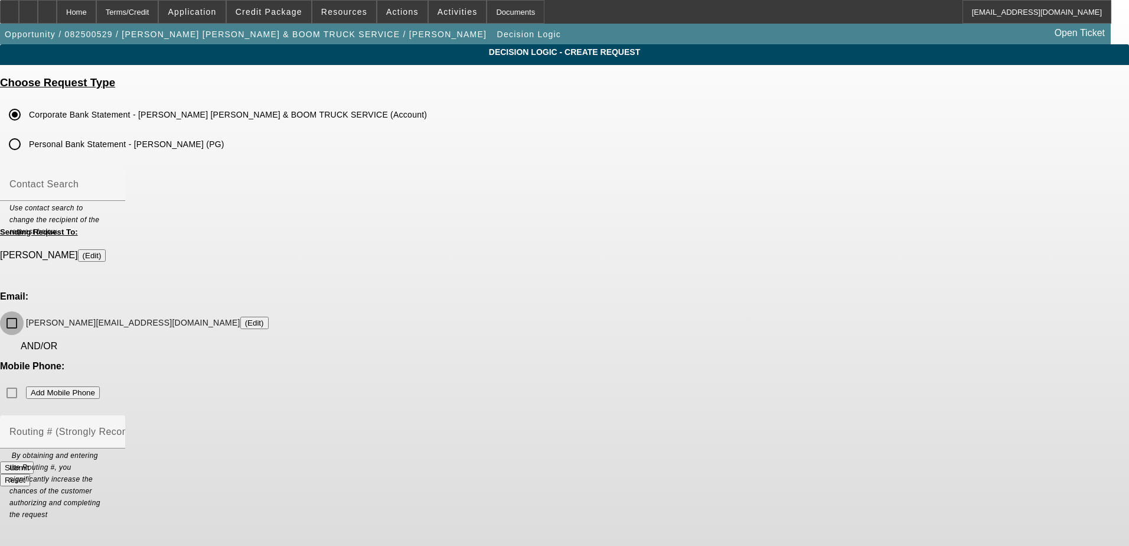
click at [24, 311] on input "rick@evanscrane.com (Edit)" at bounding box center [12, 323] width 24 height 24
click at [34, 461] on button "Submit" at bounding box center [17, 467] width 34 height 12
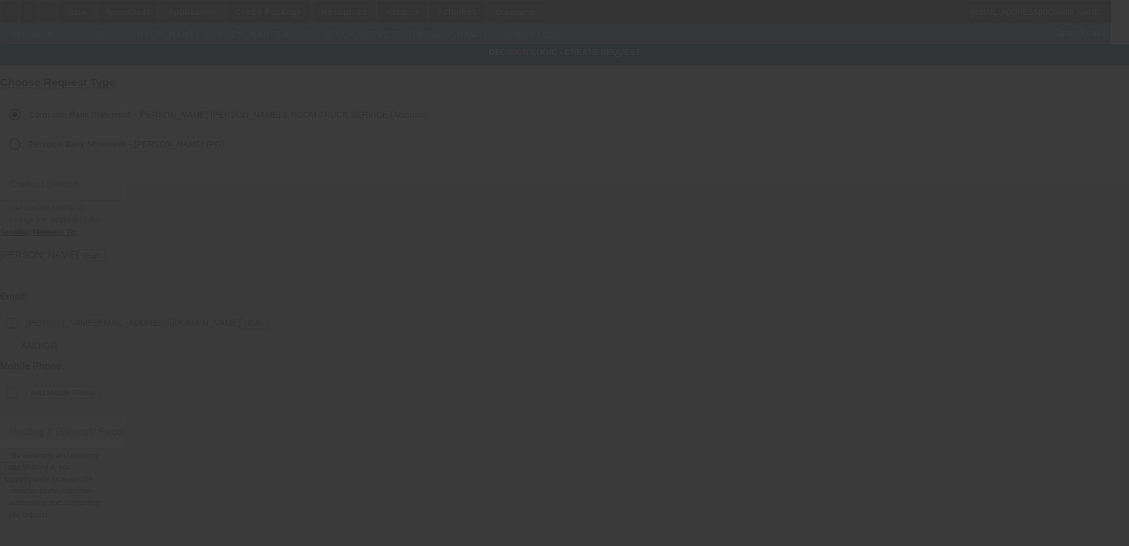
checkbox input "false"
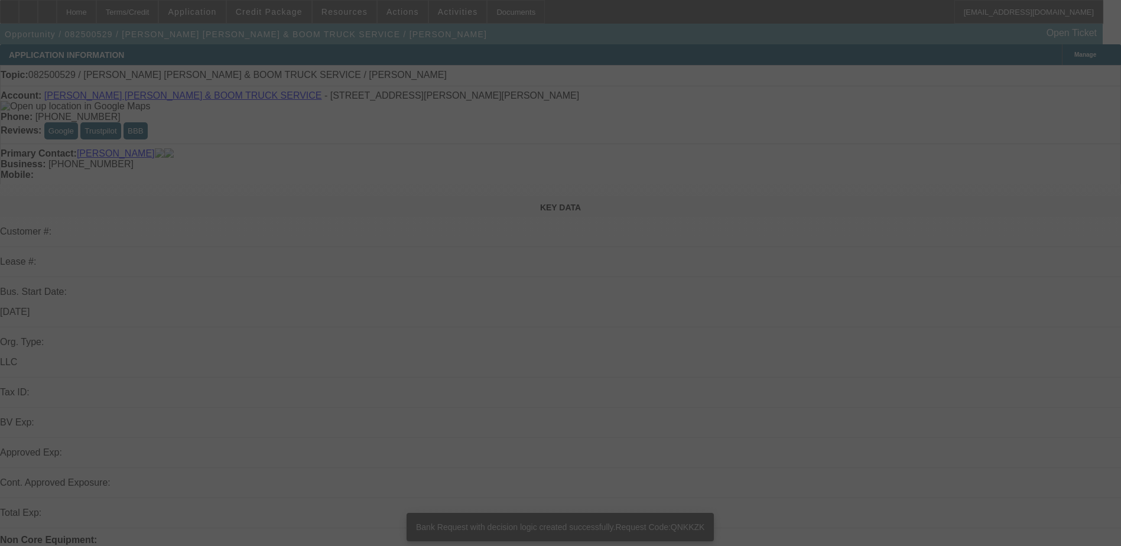
select select "0"
select select "2"
select select "0.1"
select select "4"
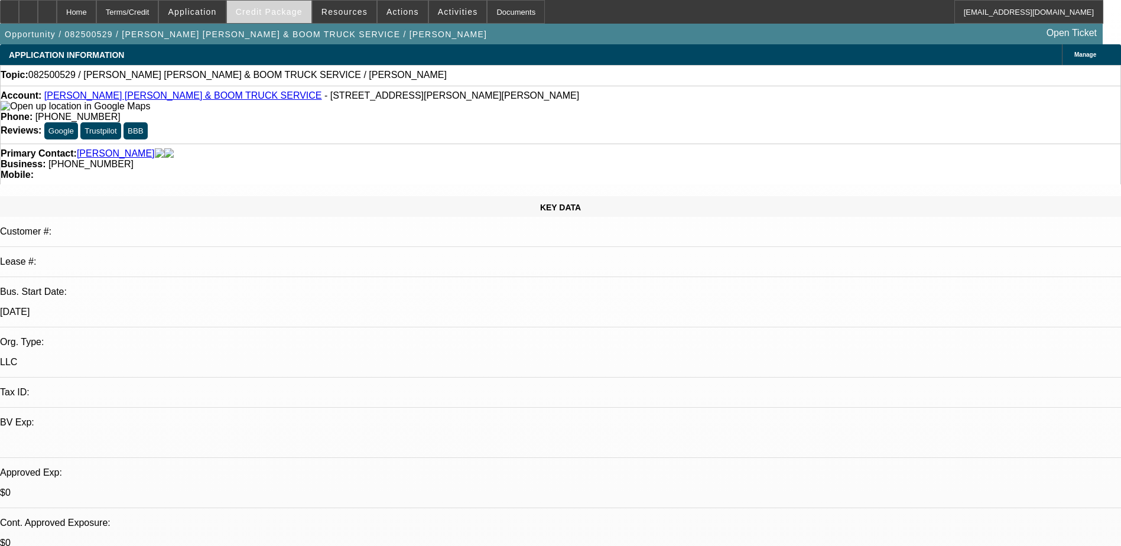
click at [297, 6] on span at bounding box center [269, 12] width 84 height 28
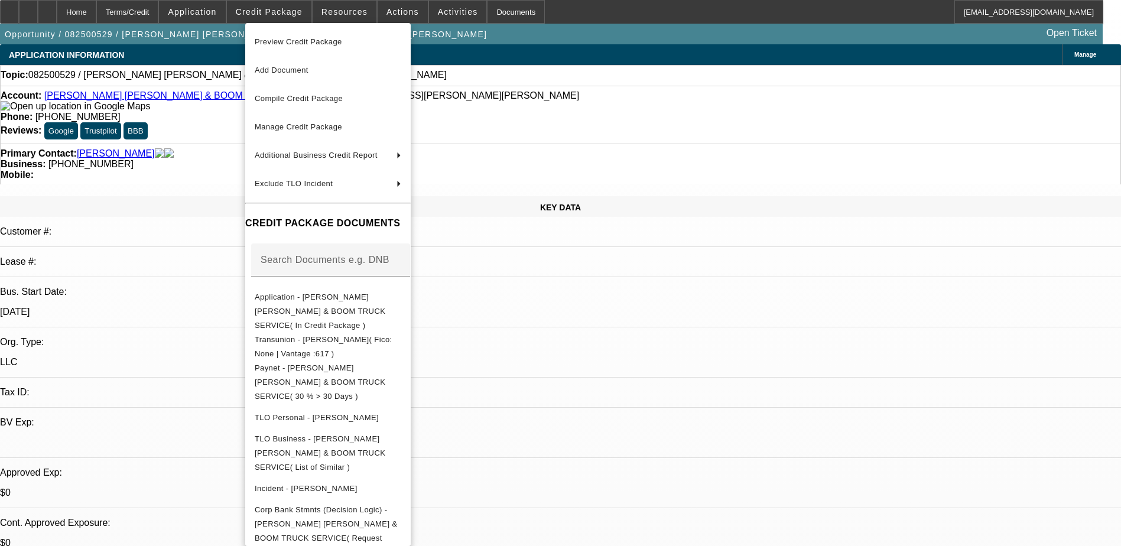
click at [634, 318] on div at bounding box center [560, 273] width 1121 height 546
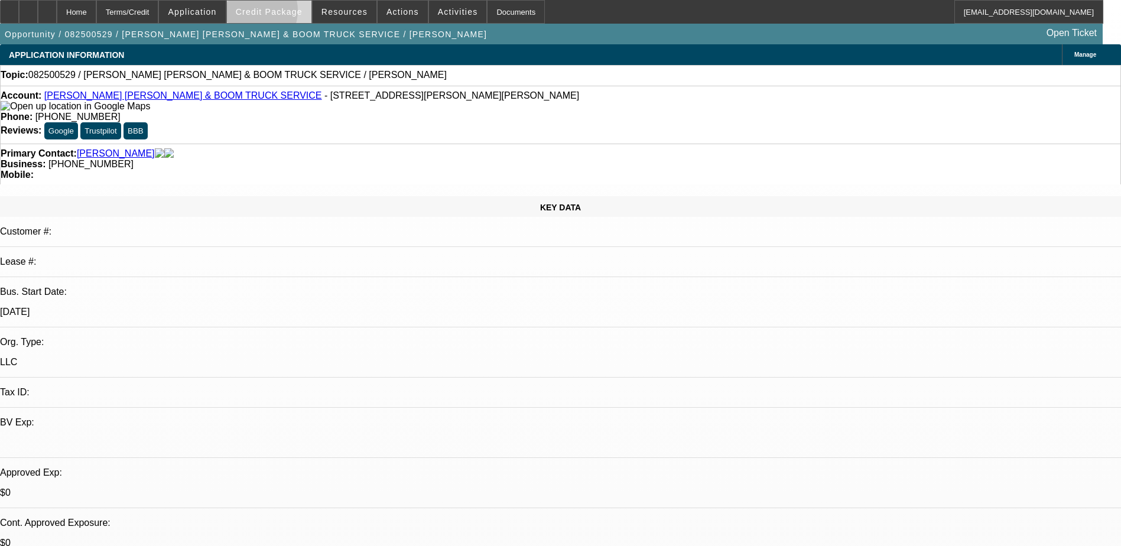
click at [269, 14] on span "Credit Package" at bounding box center [269, 11] width 67 height 9
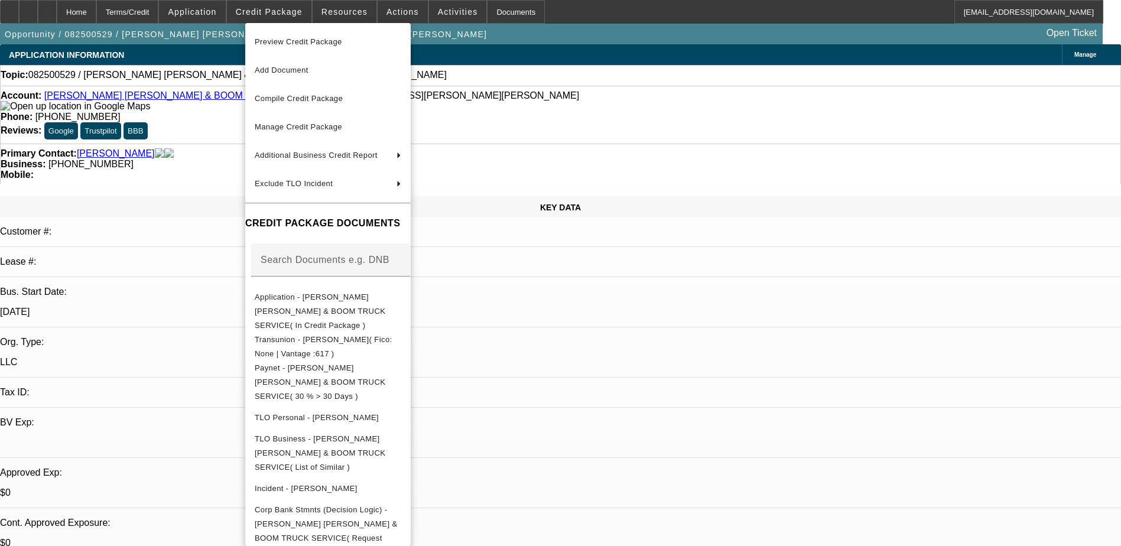
click at [190, 180] on div at bounding box center [560, 273] width 1121 height 546
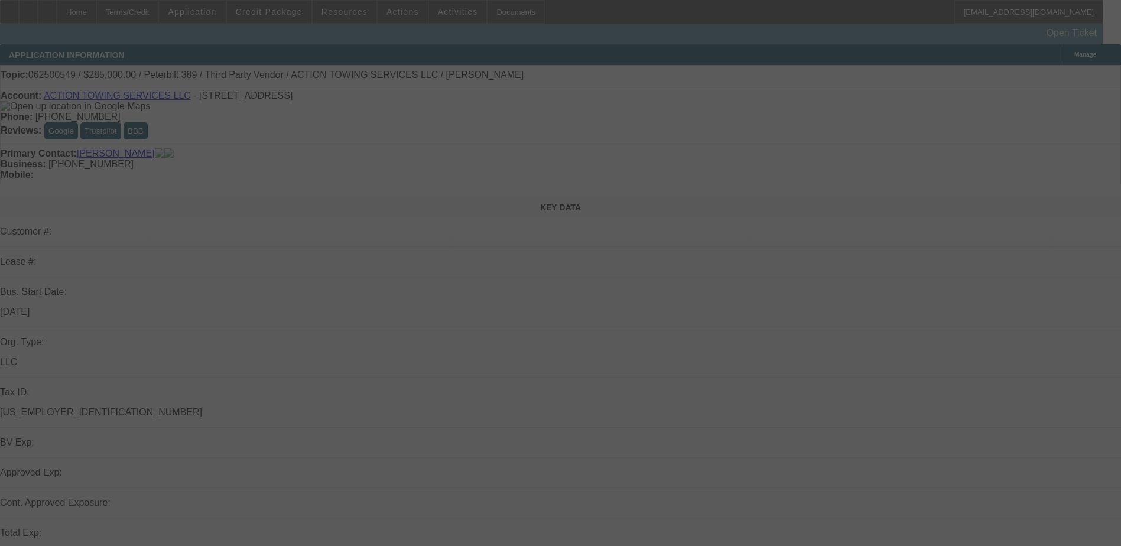
click at [392, 12] on div at bounding box center [560, 273] width 1121 height 546
click at [391, 12] on div at bounding box center [560, 273] width 1121 height 546
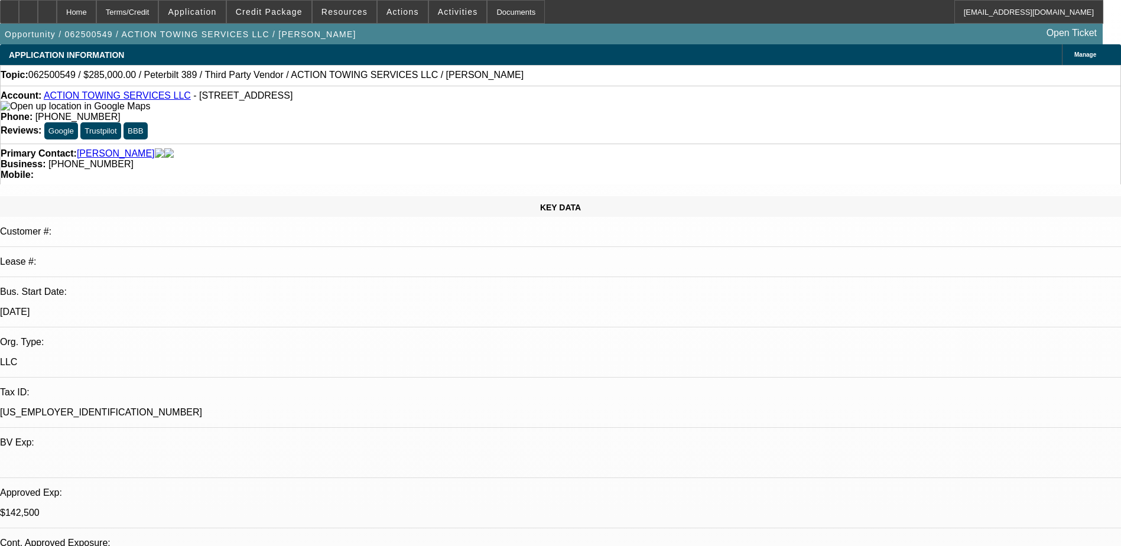
select select "0"
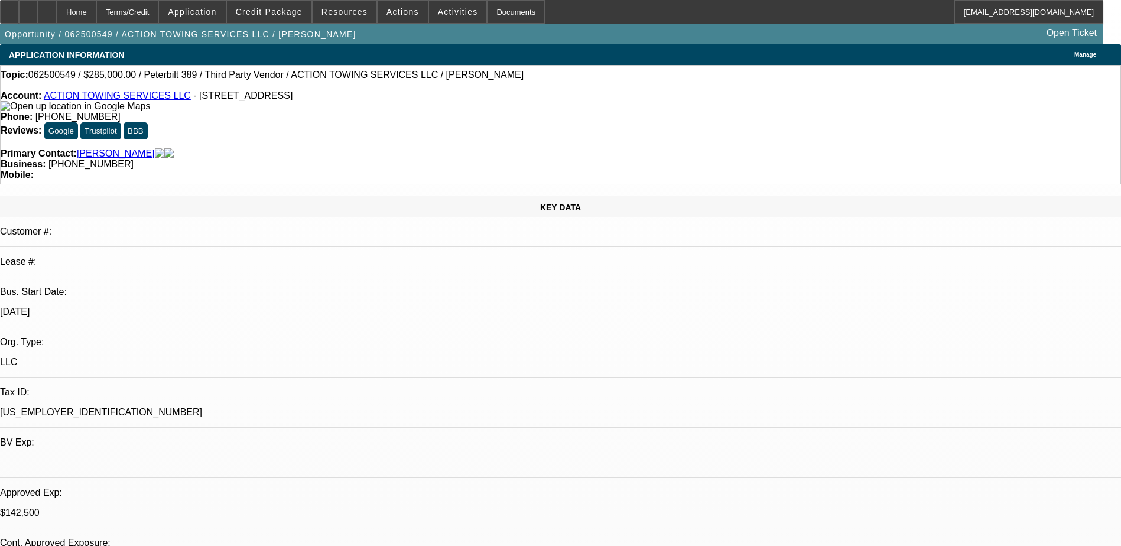
select select "0"
select select "0.1"
select select "0"
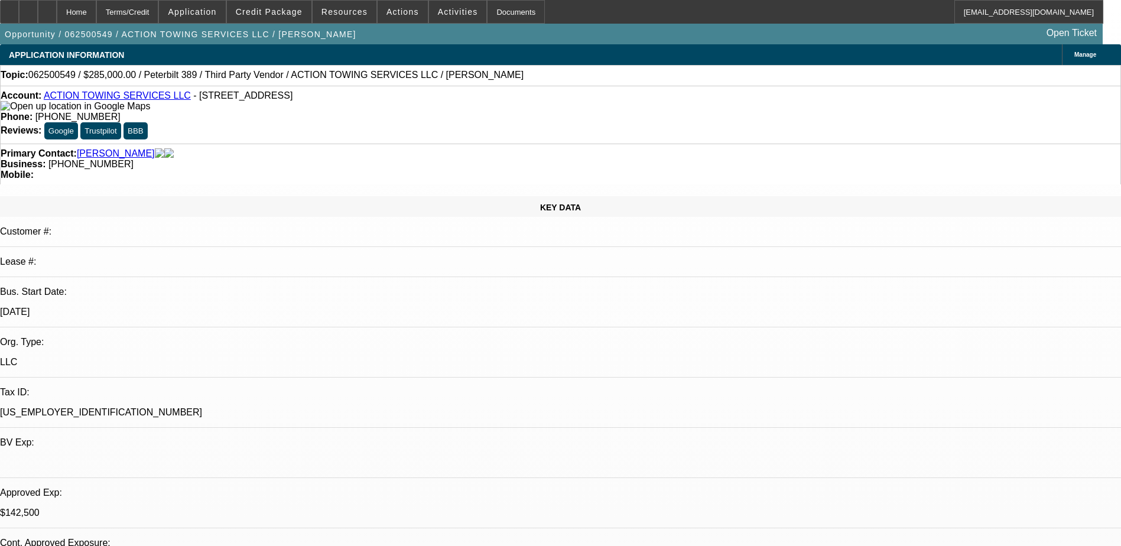
select select "0"
select select "0.1"
select select "1"
select select "3"
select select "6"
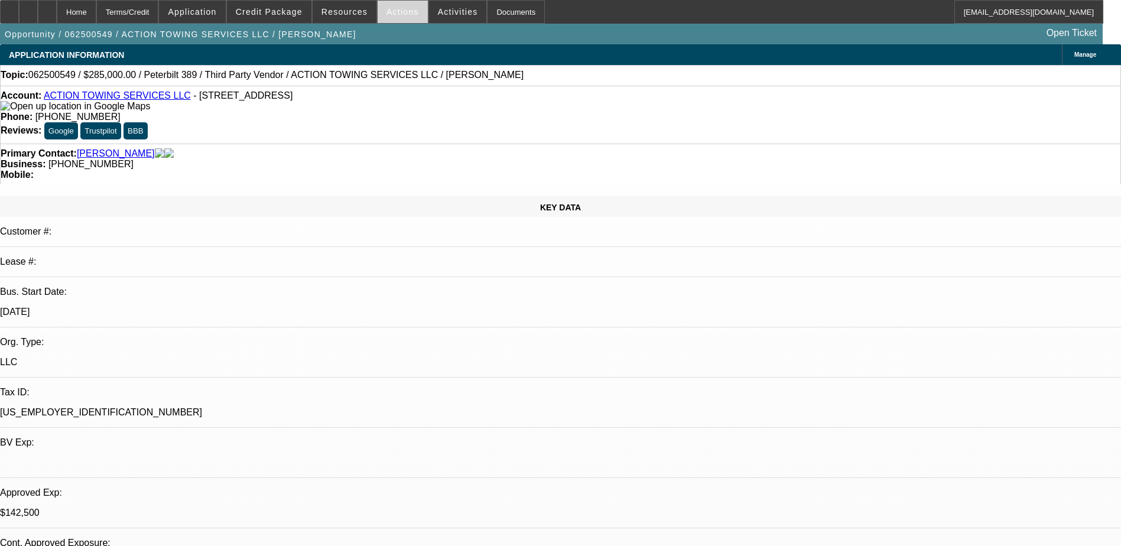
select select "1"
select select "3"
select select "6"
select select "1"
select select "3"
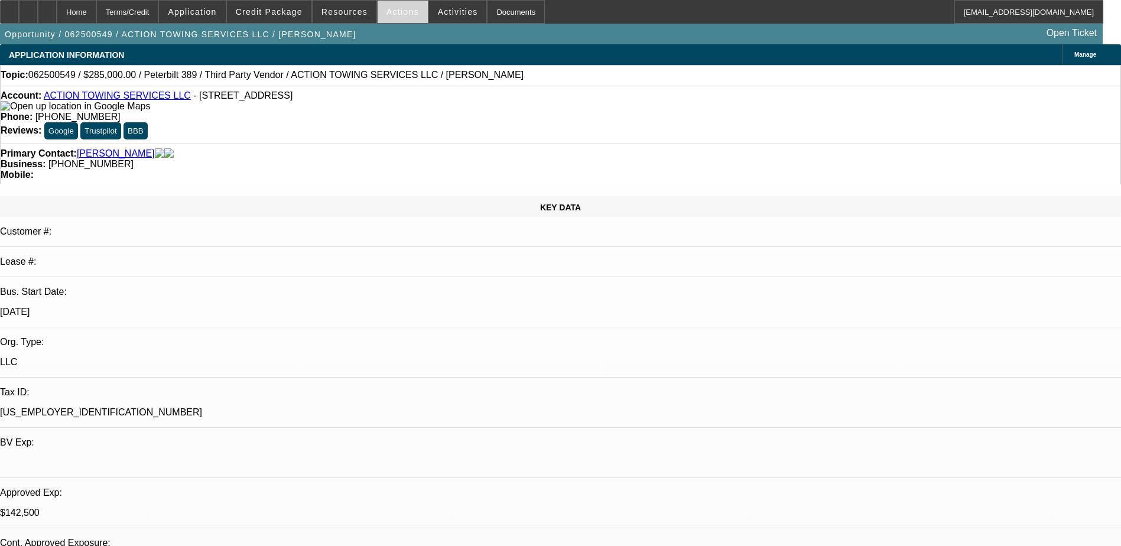
select select "4"
select select "1"
select select "3"
select select "4"
click at [393, 12] on span "Actions" at bounding box center [402, 11] width 32 height 9
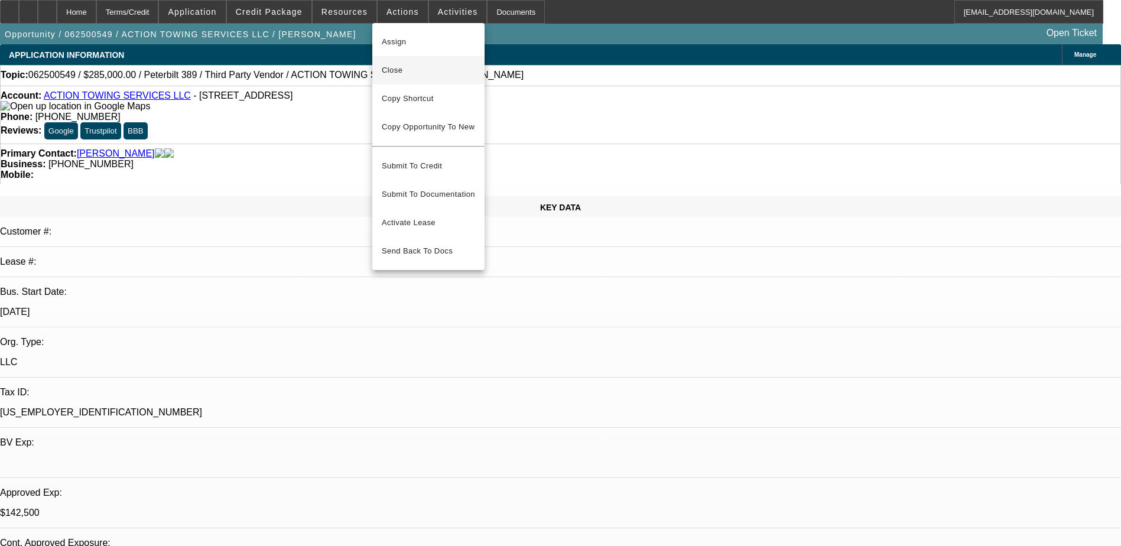
click at [398, 67] on span "Close" at bounding box center [428, 70] width 93 height 14
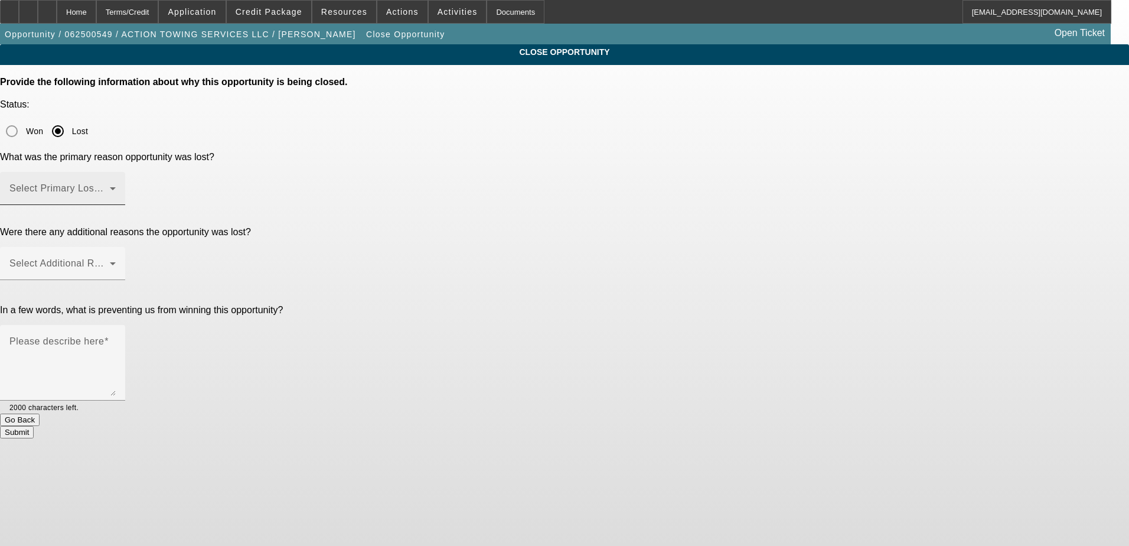
click at [110, 186] on span at bounding box center [59, 193] width 100 height 14
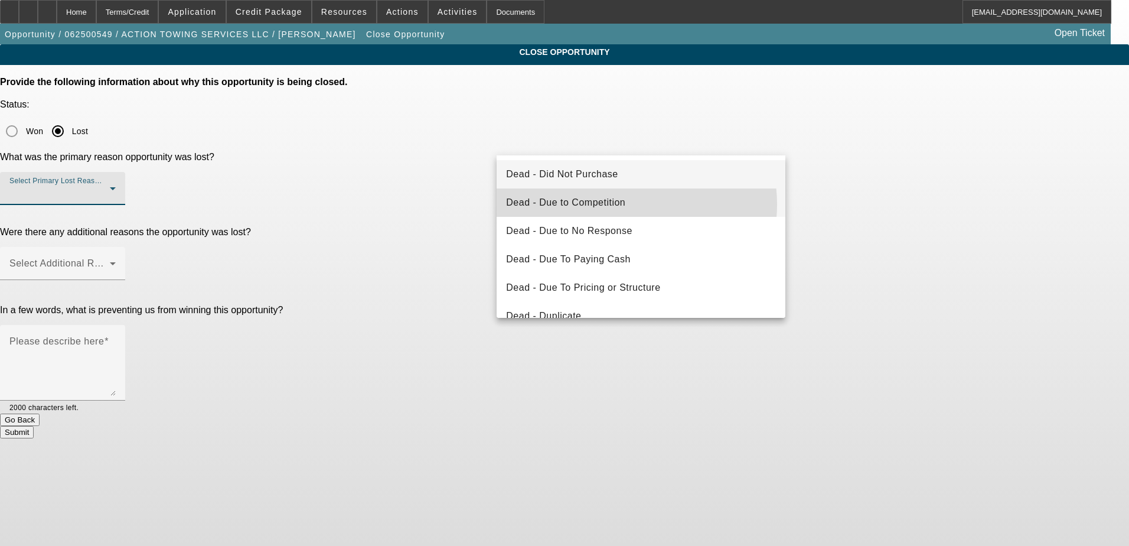
click at [625, 205] on mat-option "Dead - Due to Competition" at bounding box center [641, 202] width 289 height 28
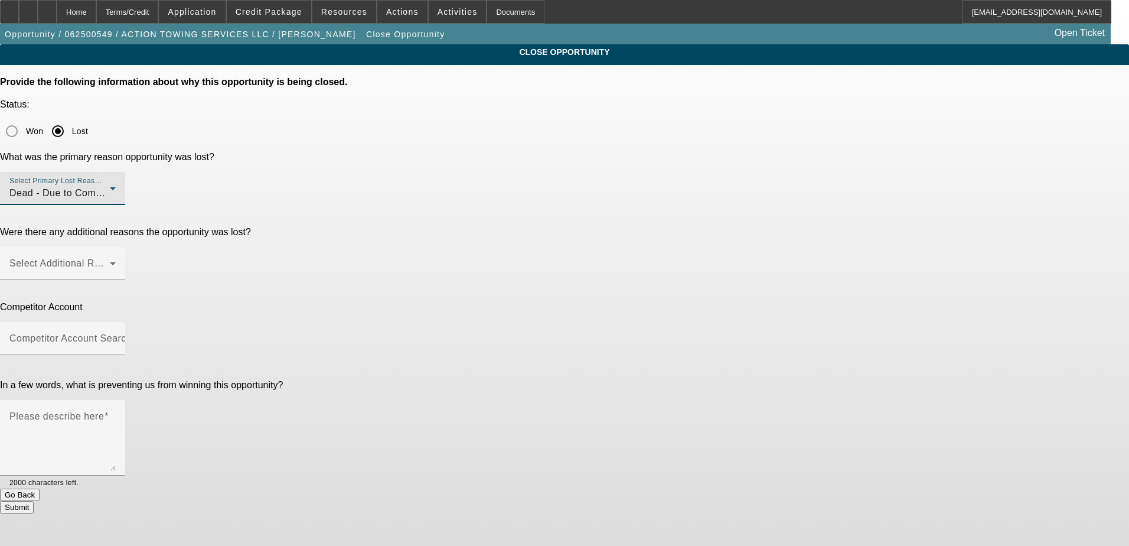
click at [907, 181] on div "CLOSE OPPORTUNITY Provide the following information about why this opportunity …" at bounding box center [564, 278] width 1129 height 469
click at [110, 261] on span at bounding box center [59, 268] width 100 height 14
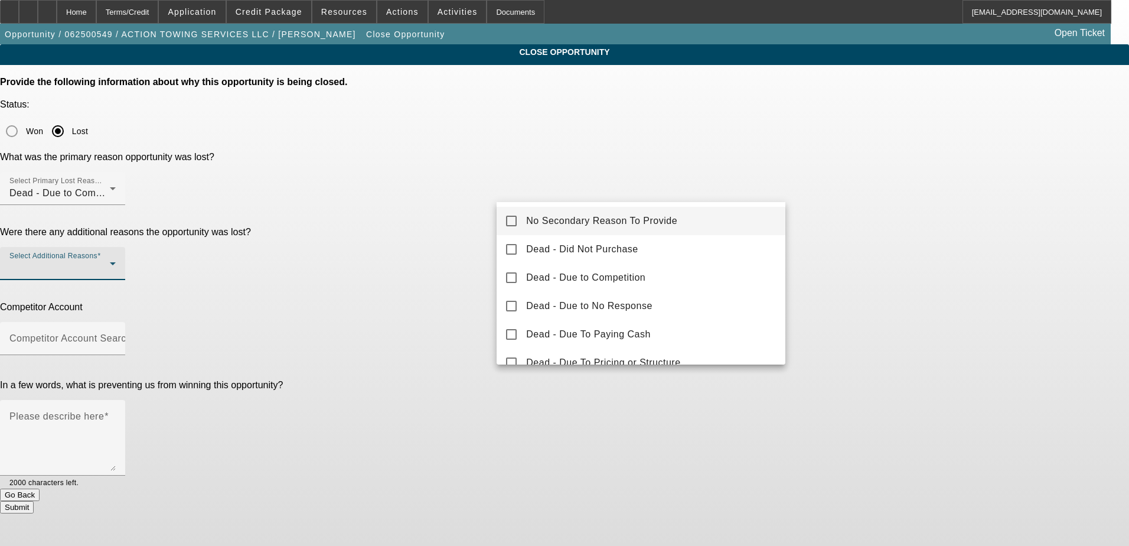
click at [648, 222] on span "No Secondary Reason To Provide" at bounding box center [601, 221] width 151 height 14
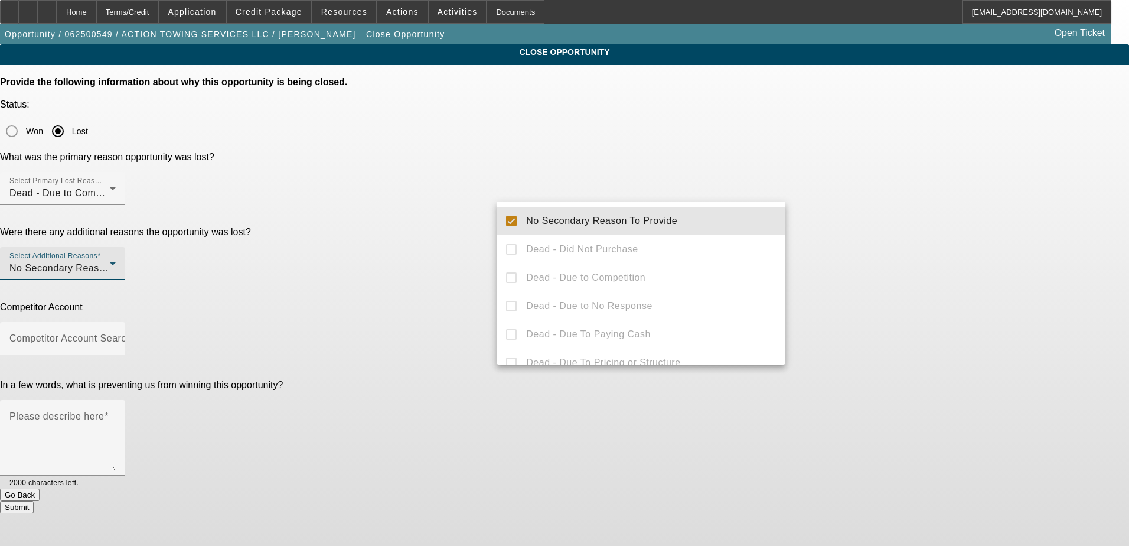
click at [871, 219] on div at bounding box center [564, 273] width 1129 height 546
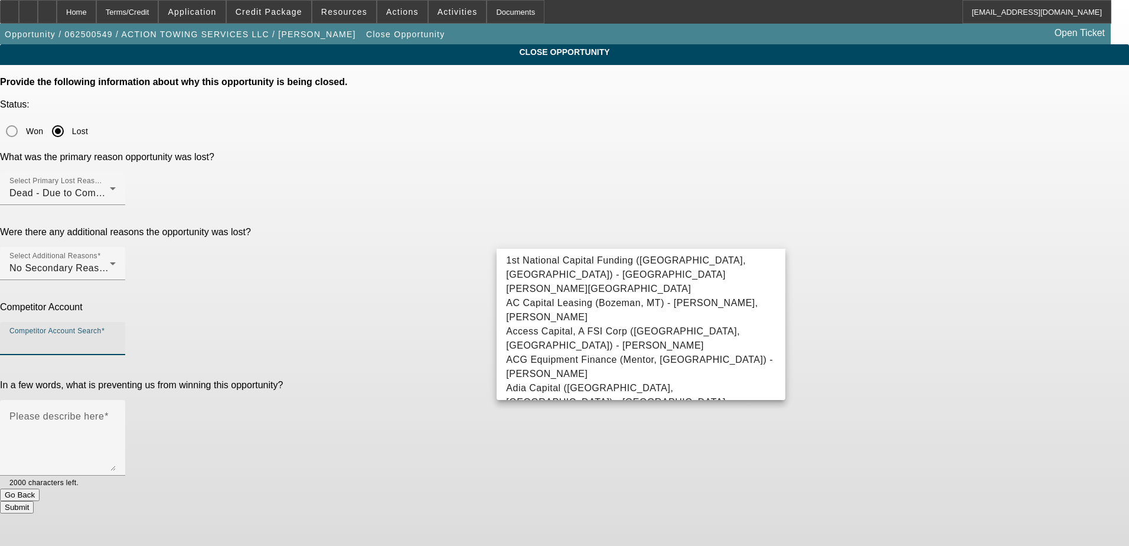
click at [116, 336] on input "Competitor Account Search" at bounding box center [62, 343] width 106 height 14
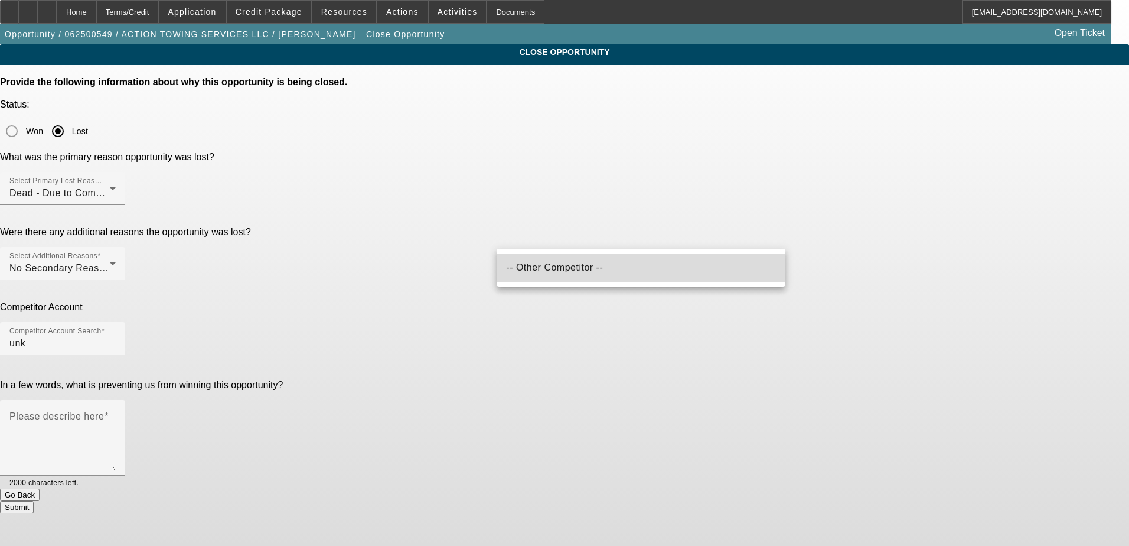
click at [613, 271] on mat-option "-- Other Competitor --" at bounding box center [641, 267] width 289 height 28
type input "-- Other Competitor --"
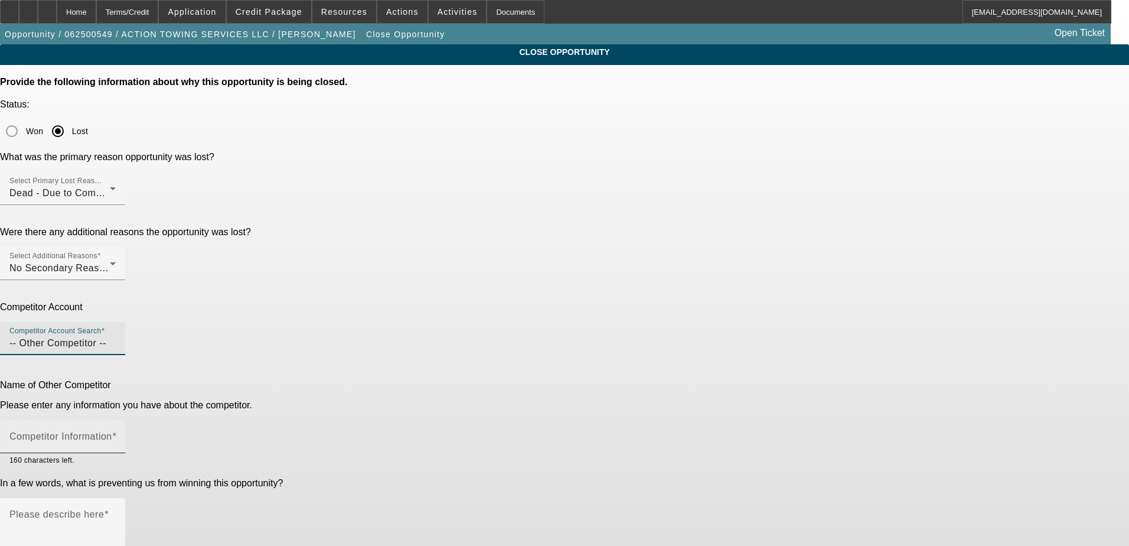
click at [112, 431] on mat-label "Competitor Information" at bounding box center [60, 436] width 103 height 10
click at [116, 434] on input "Competitor Information" at bounding box center [62, 441] width 106 height 14
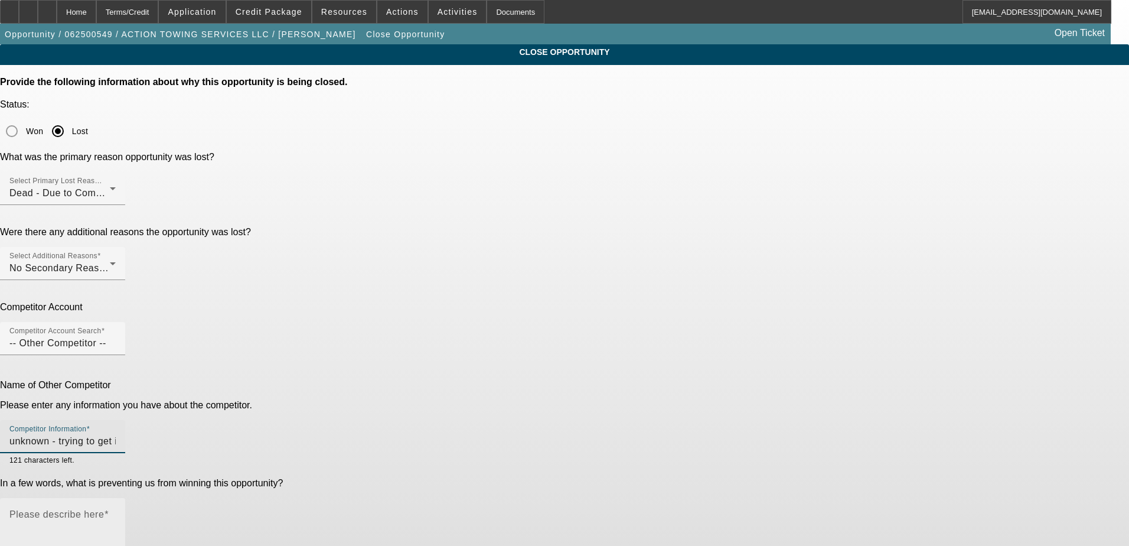
type input "unknown - trying to get info from jon F"
click at [116, 512] on textarea "Please describe here" at bounding box center [62, 540] width 106 height 57
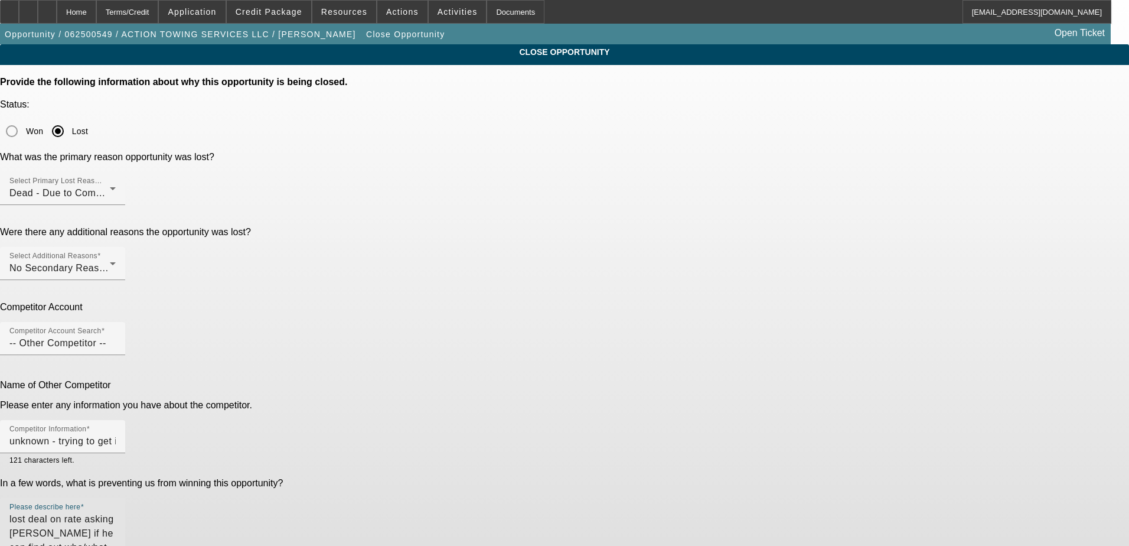
type textarea "lost deal on rate asking jon F if he can find out who/what rate customer got"
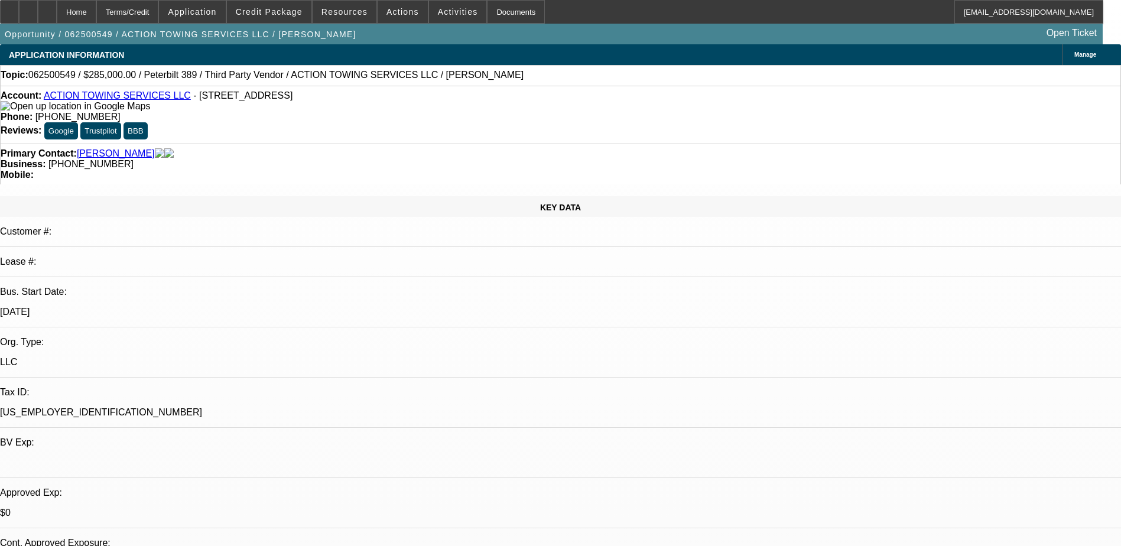
select select "0"
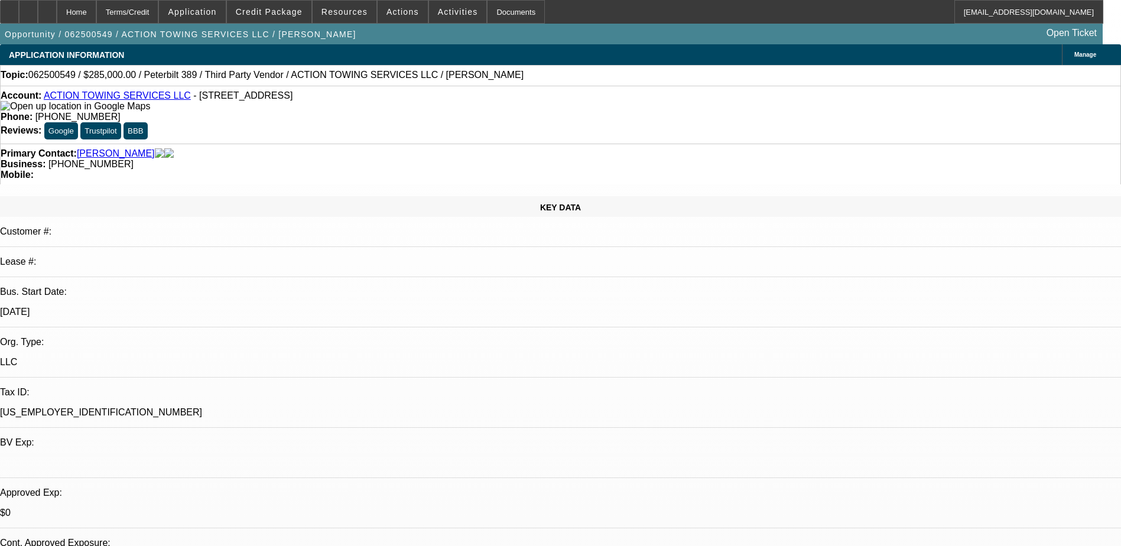
select select "0"
select select "0.1"
select select "0"
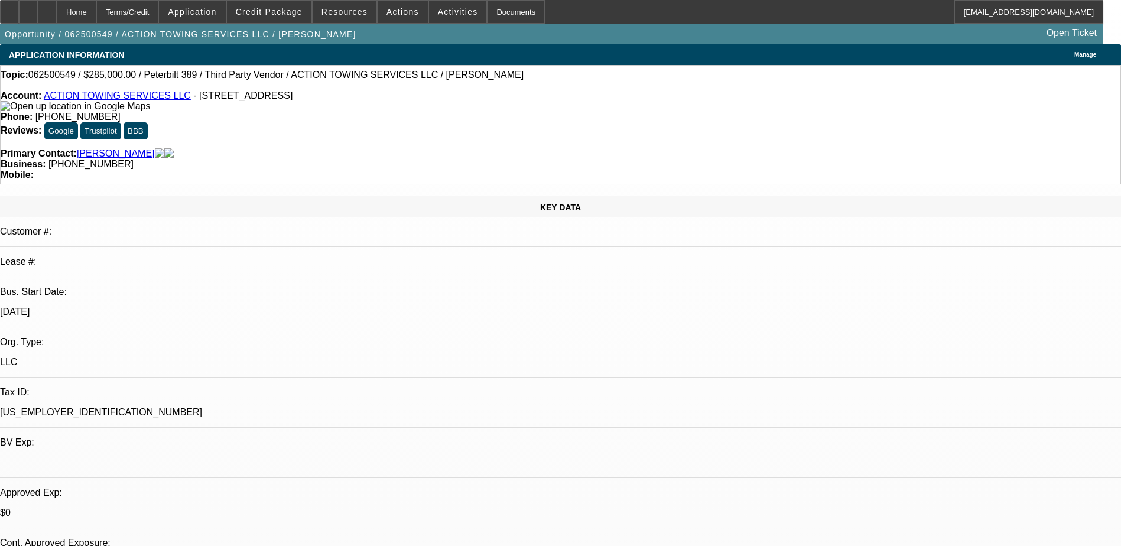
select select "0"
select select "0.1"
select select "1"
select select "3"
select select "6"
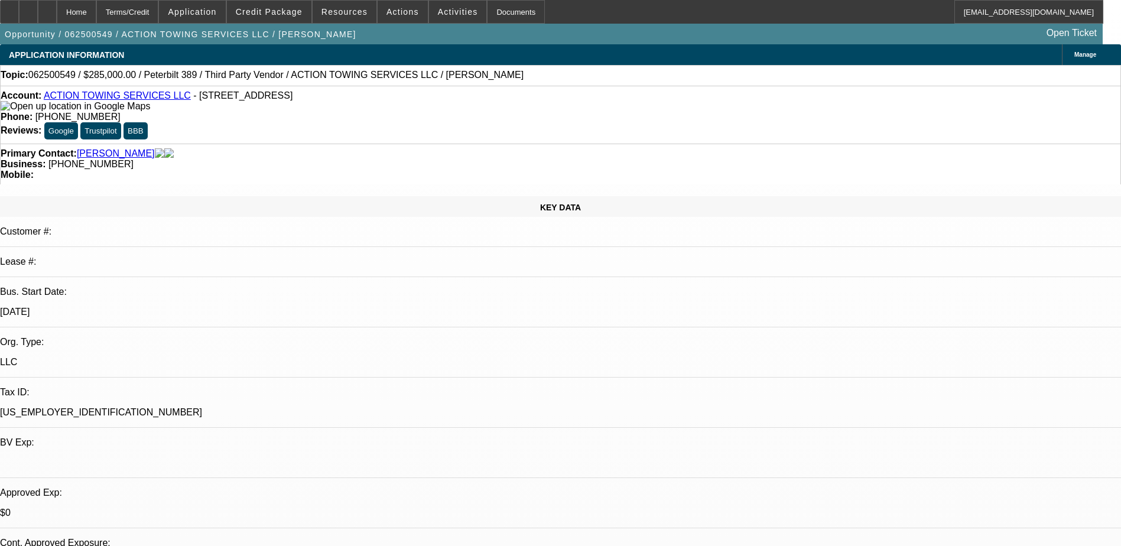
select select "1"
select select "3"
select select "6"
select select "1"
select select "3"
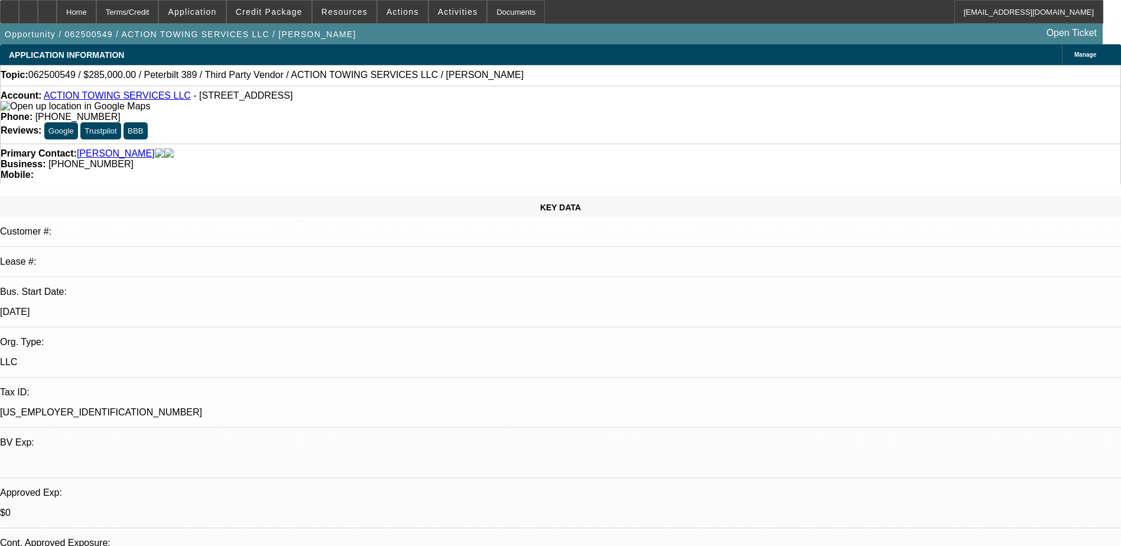
select select "4"
select select "1"
select select "3"
select select "4"
